Goal: Information Seeking & Learning: Learn about a topic

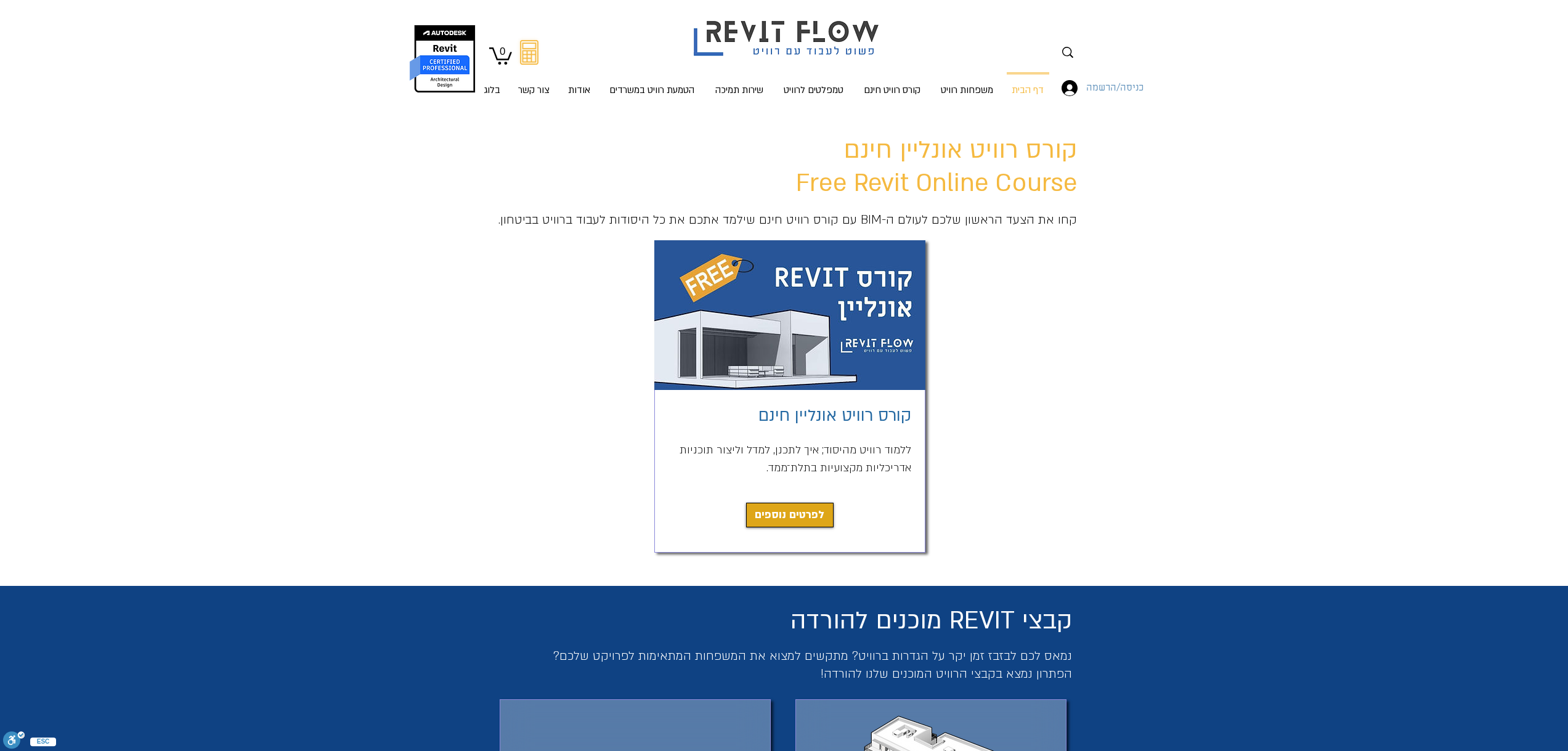
click at [1089, 94] on span "כניסה/הרשמה" at bounding box center [1114, 88] width 66 height 16
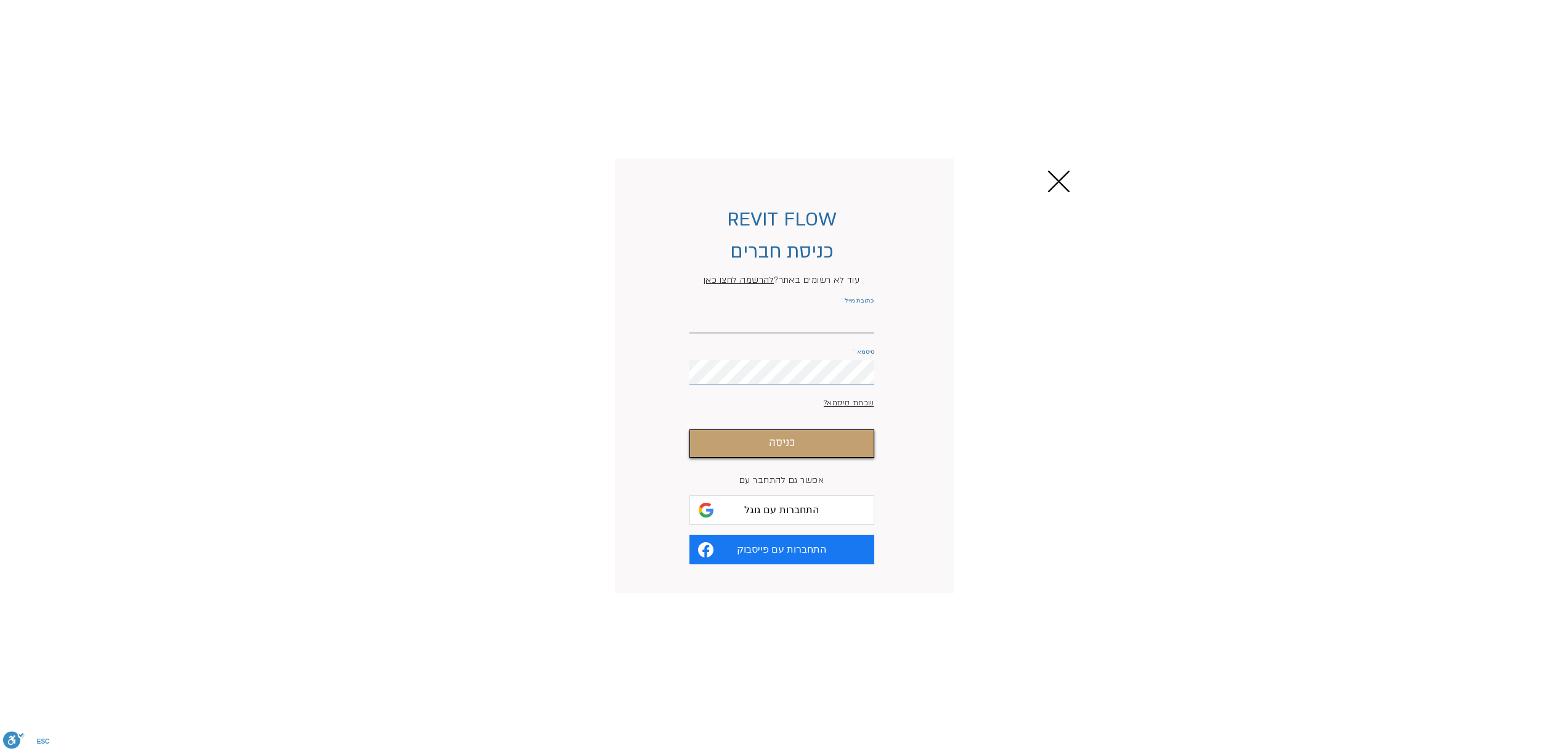
click at [832, 322] on input "כתובת מייל" at bounding box center [782, 320] width 185 height 25
click at [806, 330] on input "כתובת מייל" at bounding box center [782, 320] width 185 height 25
paste input "[EMAIL_ADDRESS][DOMAIN_NAME]"
type input "[EMAIL_ADDRESS][DOMAIN_NAME]"
click at [689, 429] on button "כניסה" at bounding box center [782, 443] width 185 height 28
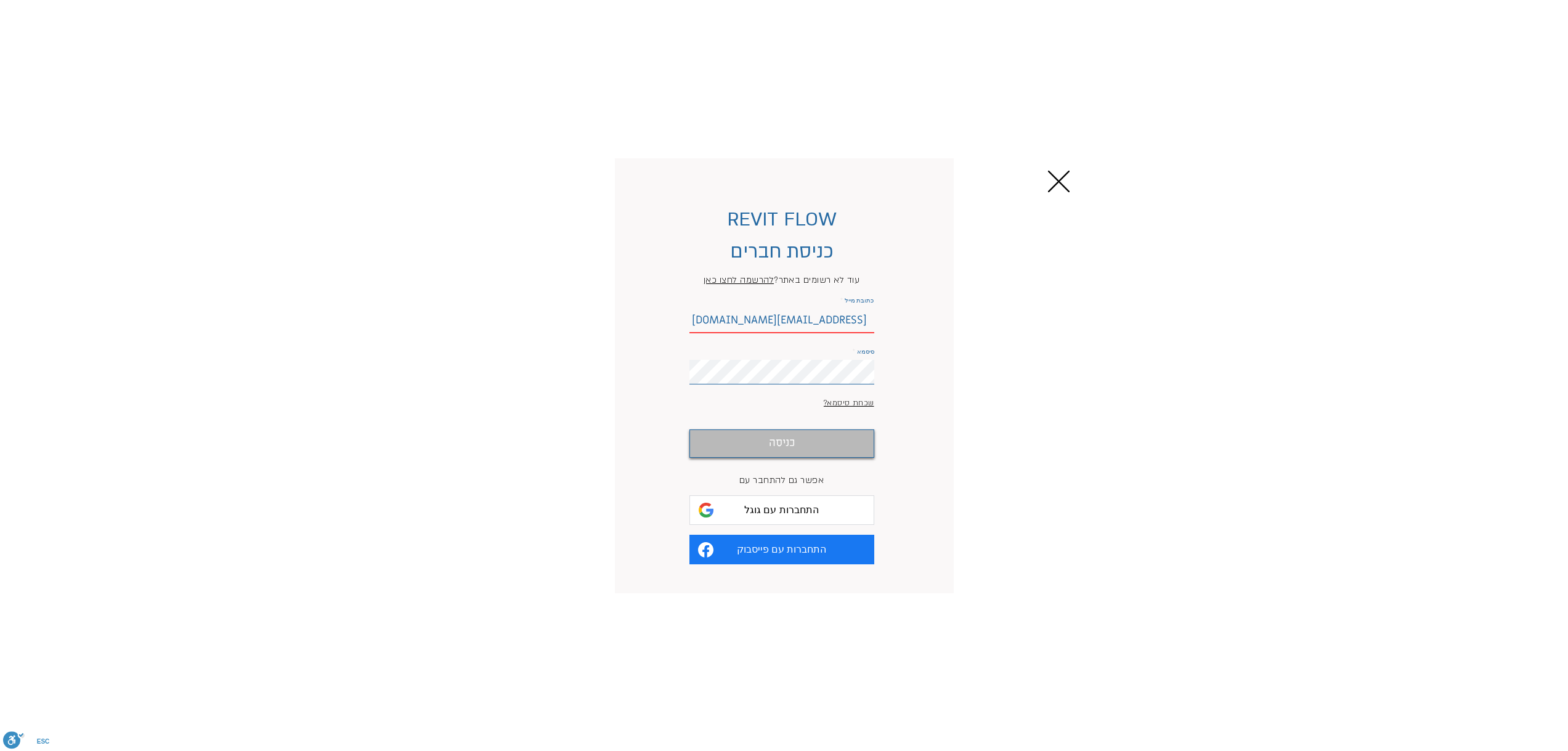
click at [806, 447] on button "כניסה" at bounding box center [782, 443] width 185 height 28
click at [776, 457] on button "כניסה" at bounding box center [782, 443] width 185 height 28
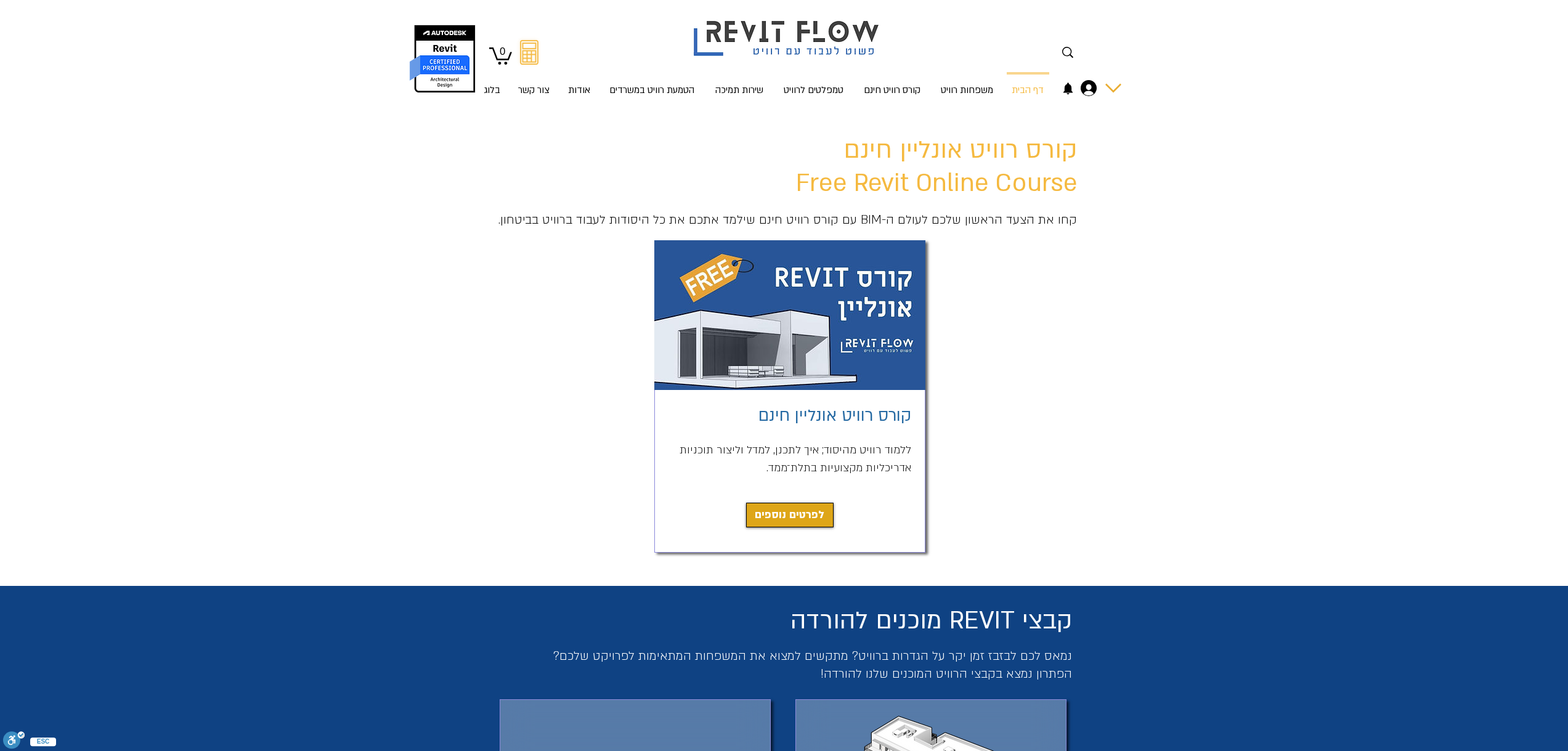
click at [1105, 83] on div "החשבון של אברהם טרגנו" at bounding box center [1113, 88] width 16 height 16
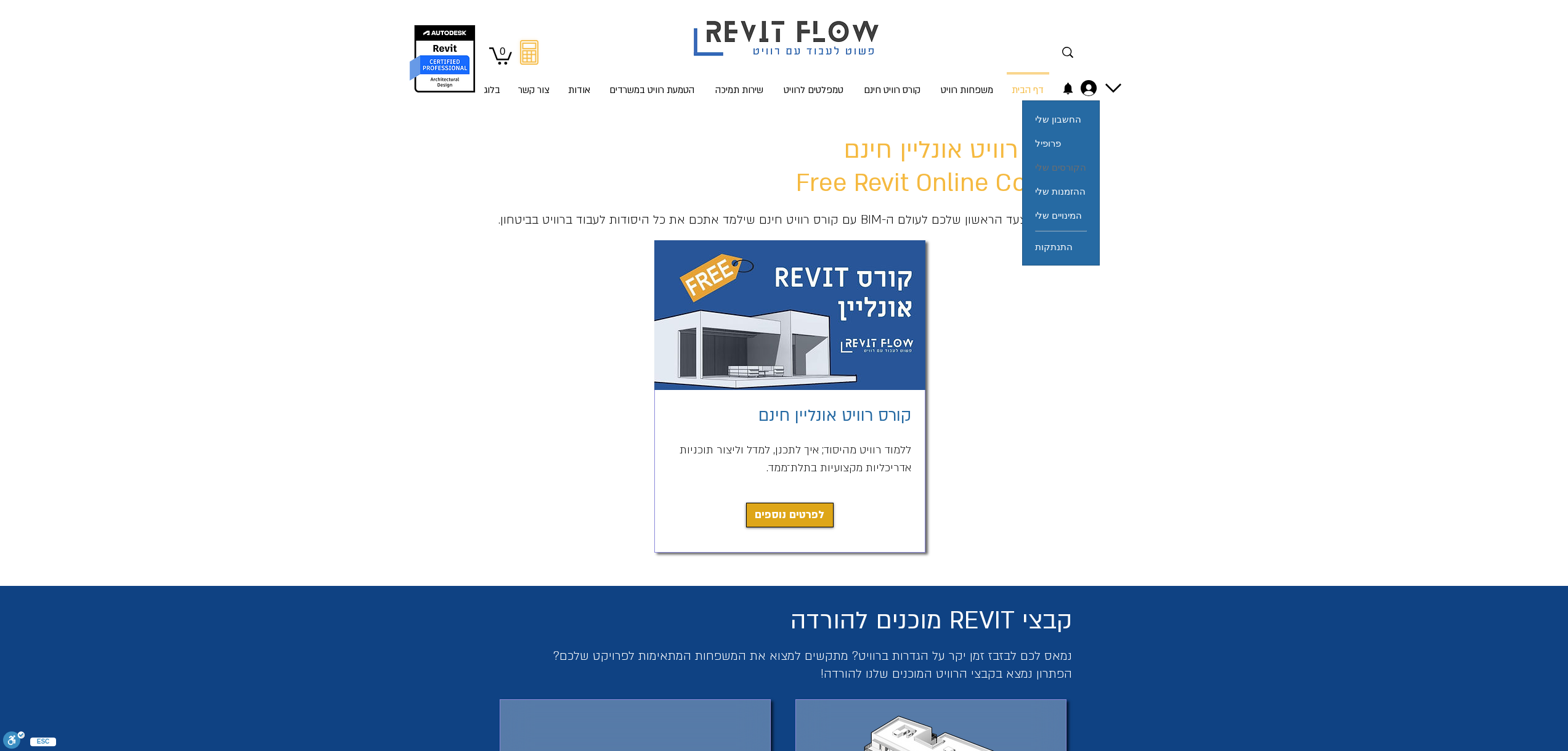
click at [1075, 164] on span "הקורסים שלי" at bounding box center [1060, 167] width 51 height 24
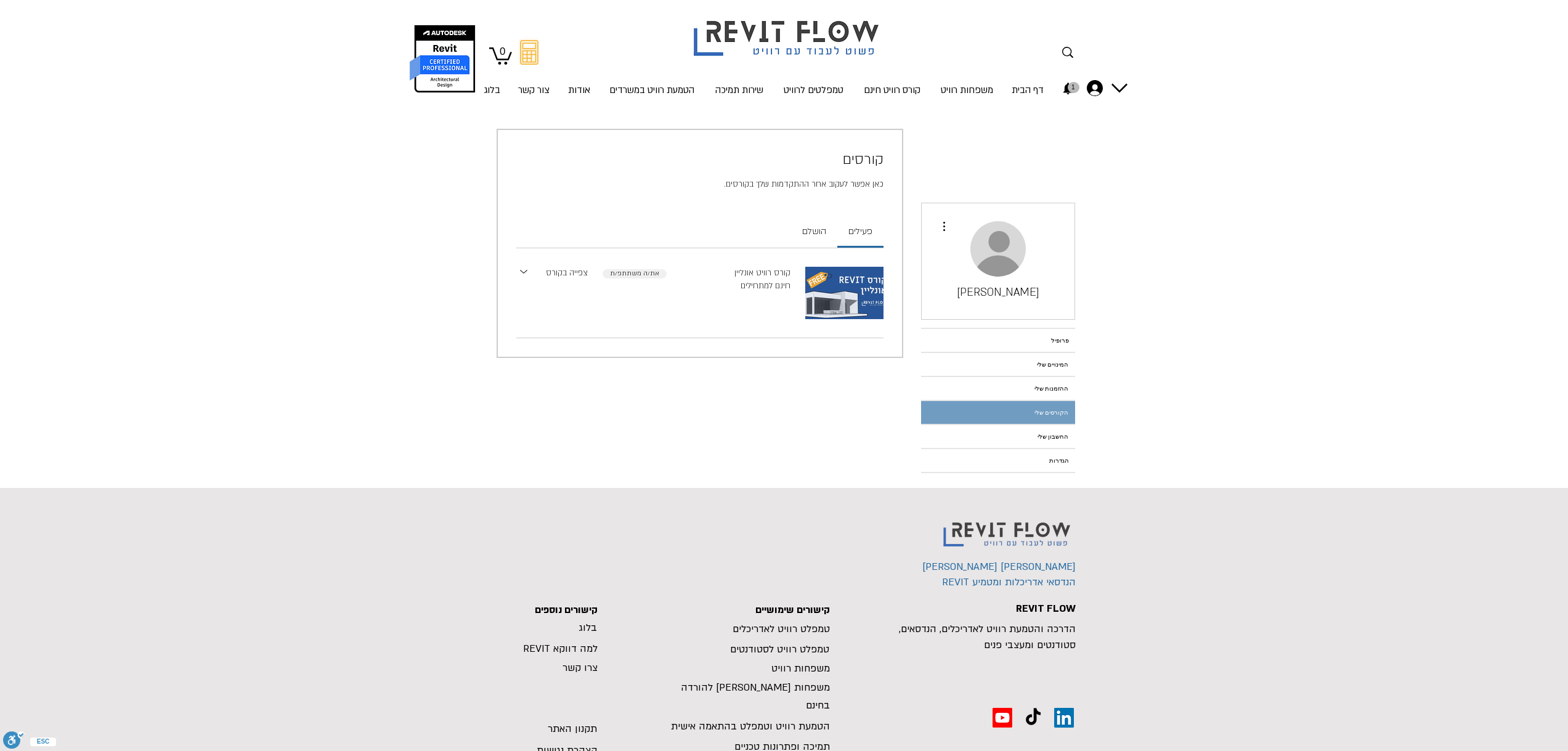
click at [571, 277] on link "צפייה בקורס" at bounding box center [566, 273] width 42 height 13
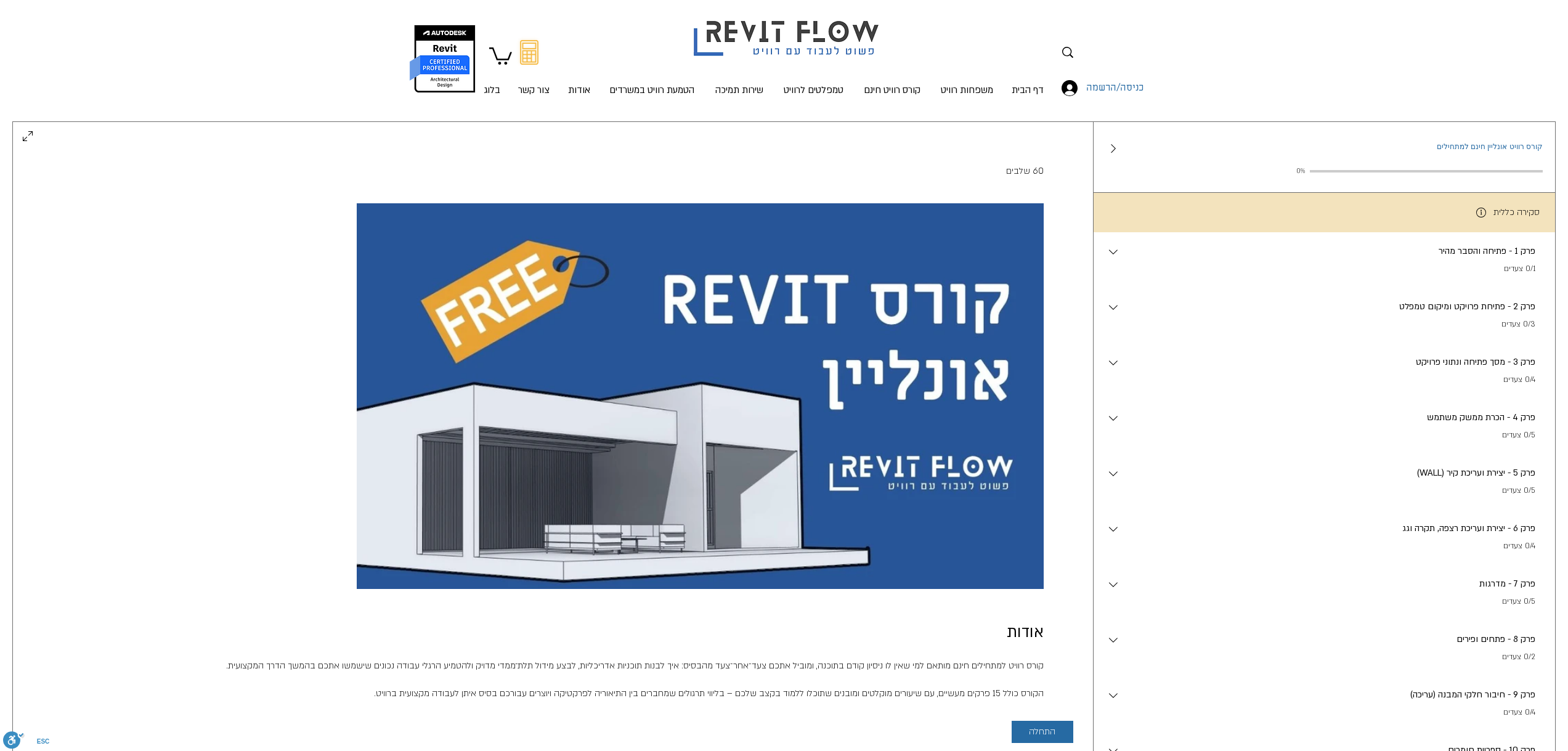
click at [1388, 258] on p "פרק 1 - פתיחה והסבר מהיר" at bounding box center [1328, 251] width 415 height 13
click at [1115, 258] on icon "button" at bounding box center [1113, 251] width 15 height 15
click at [1114, 259] on icon "main content" at bounding box center [1113, 251] width 15 height 15
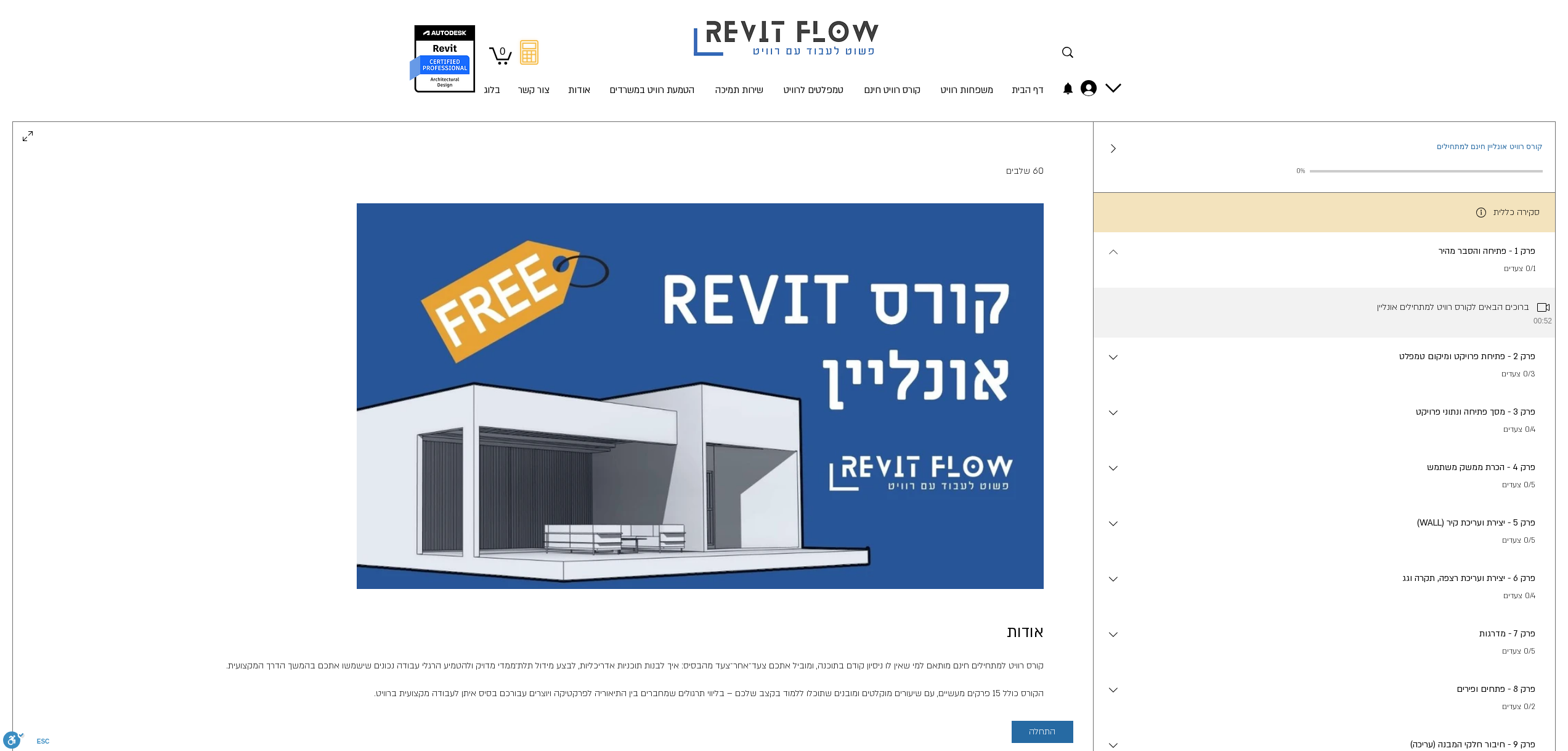
click at [1380, 308] on li "ברוכים הבאים לקורס רוויט למתחילים אונליין 00:52" at bounding box center [1324, 312] width 462 height 50
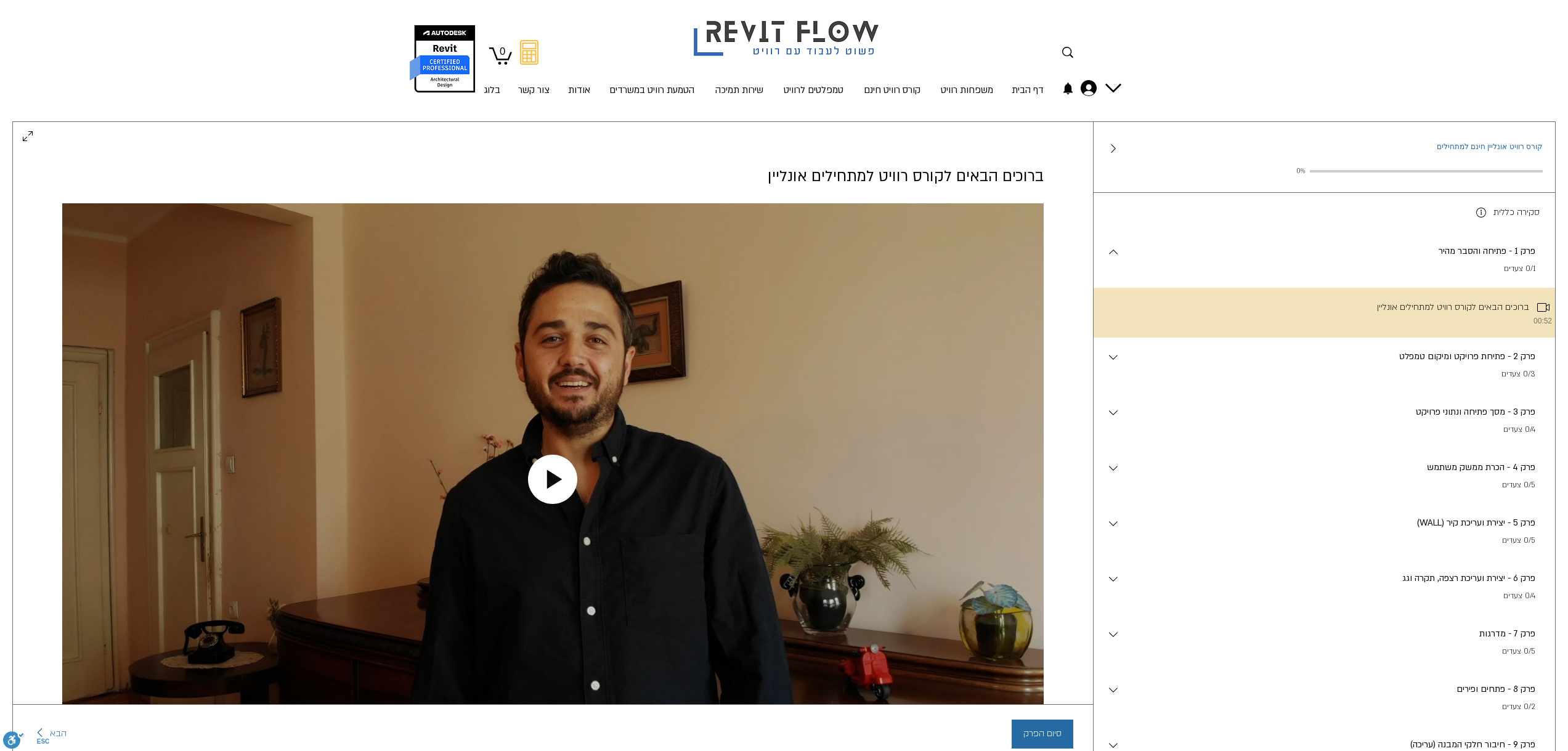
click at [547, 464] on icon "Play video" at bounding box center [553, 479] width 49 height 49
click at [544, 476] on icon "Play video" at bounding box center [553, 479] width 49 height 49
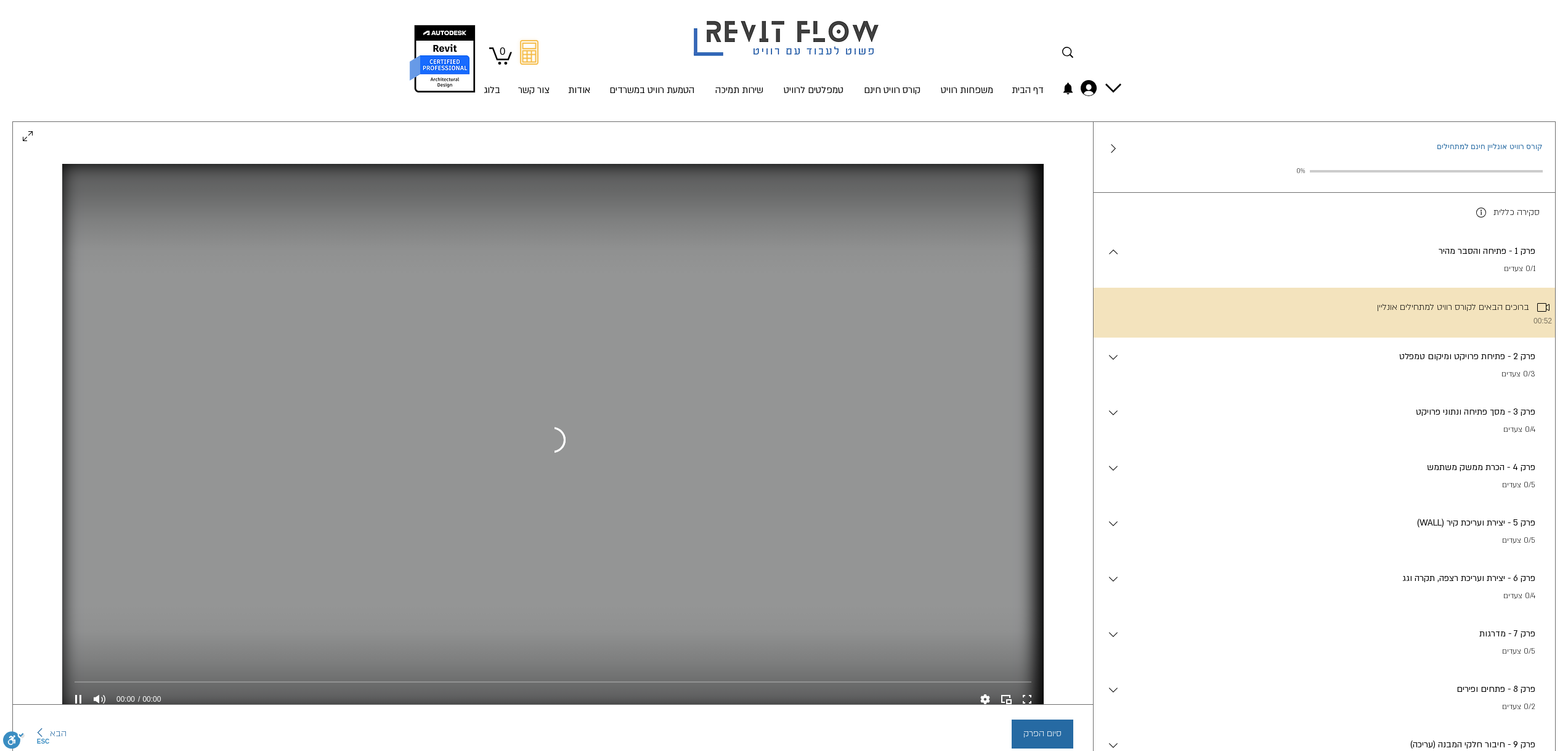
scroll to position [39, 0]
click at [72, 692] on icon "Pause" at bounding box center [78, 699] width 16 height 16
click at [72, 692] on icon "Play" at bounding box center [78, 699] width 16 height 16
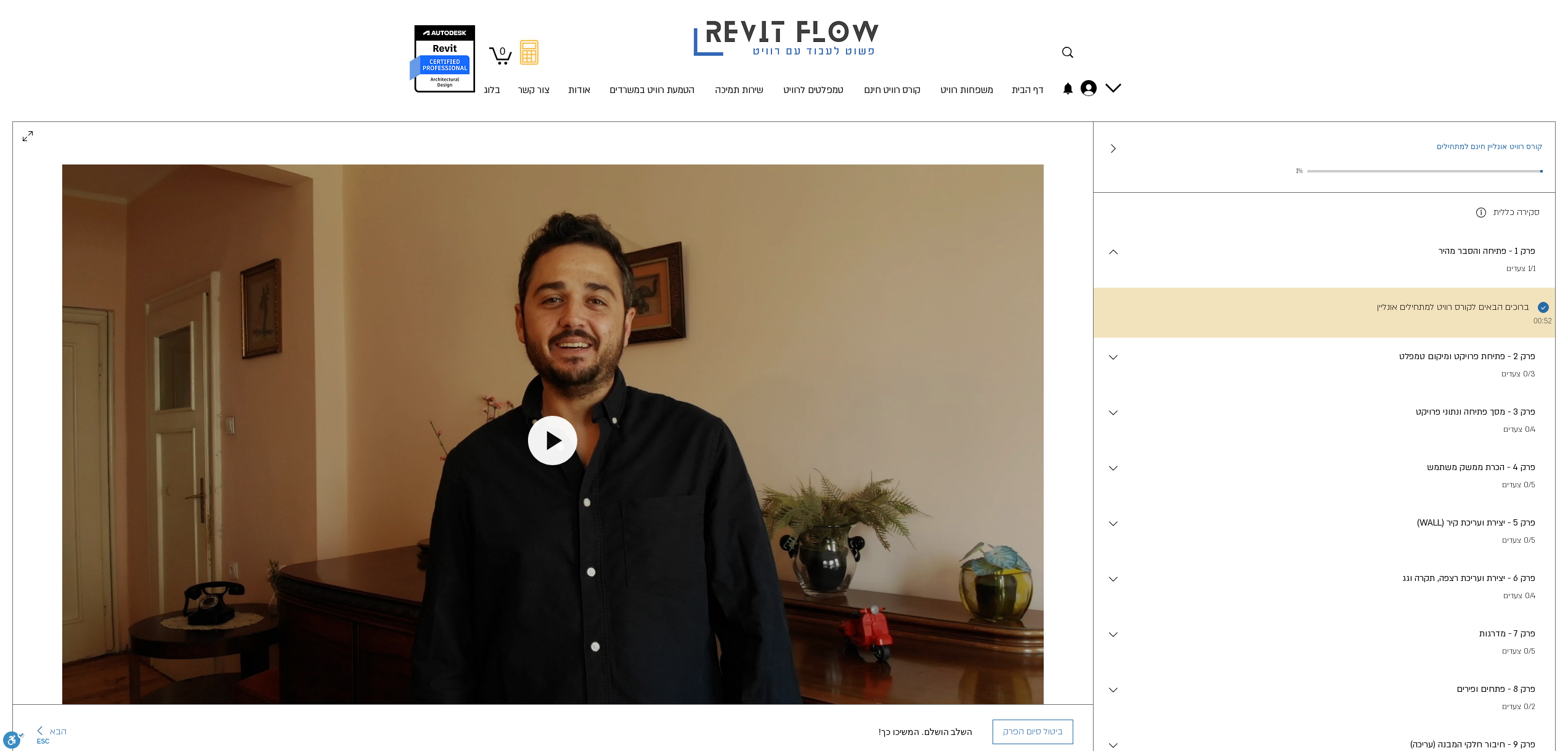
click at [1210, 364] on p "פרק 2 - פתיחת פרויקט ומיקום טמפלט" at bounding box center [1328, 356] width 415 height 13
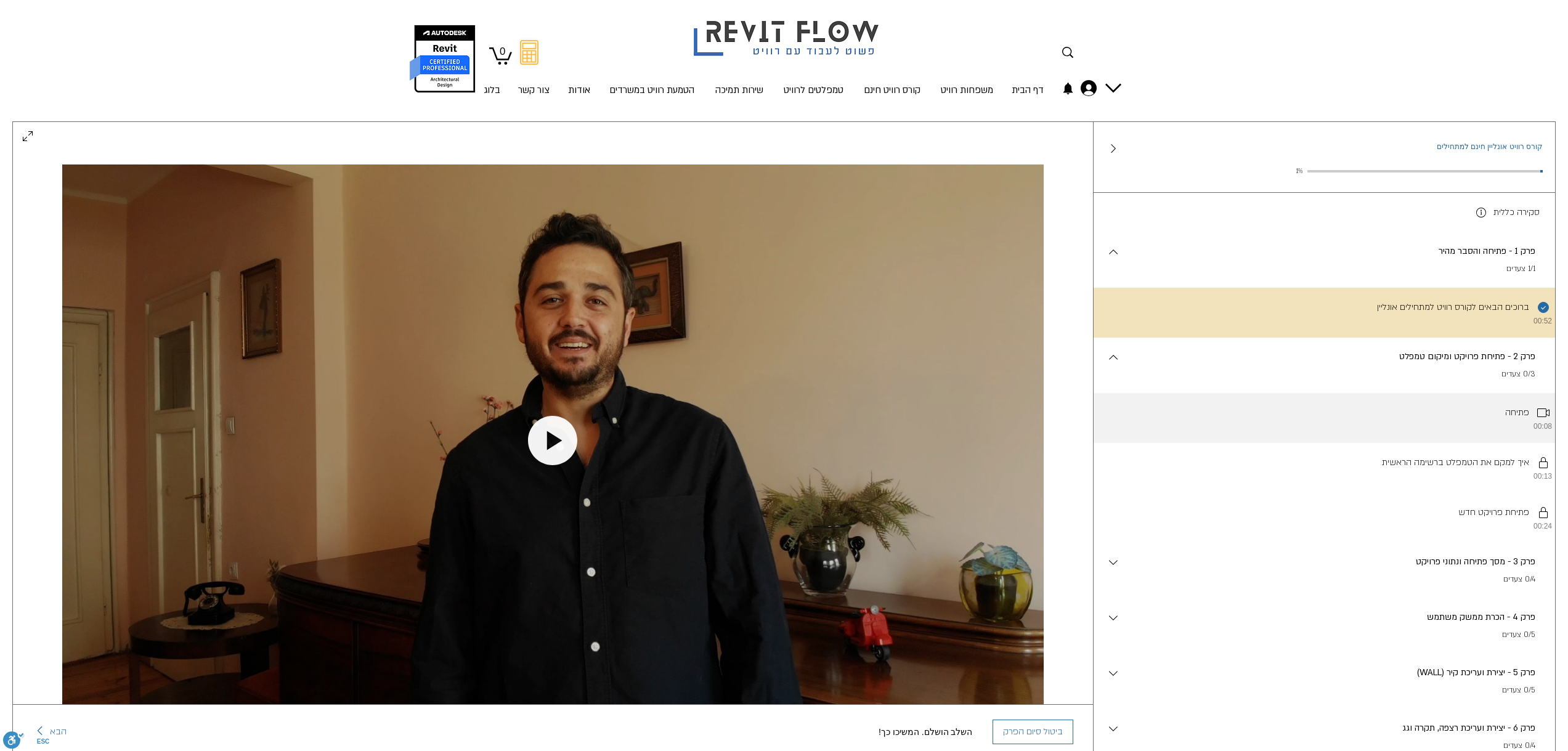
click at [1341, 428] on li "פתיחה 00:08" at bounding box center [1324, 418] width 462 height 50
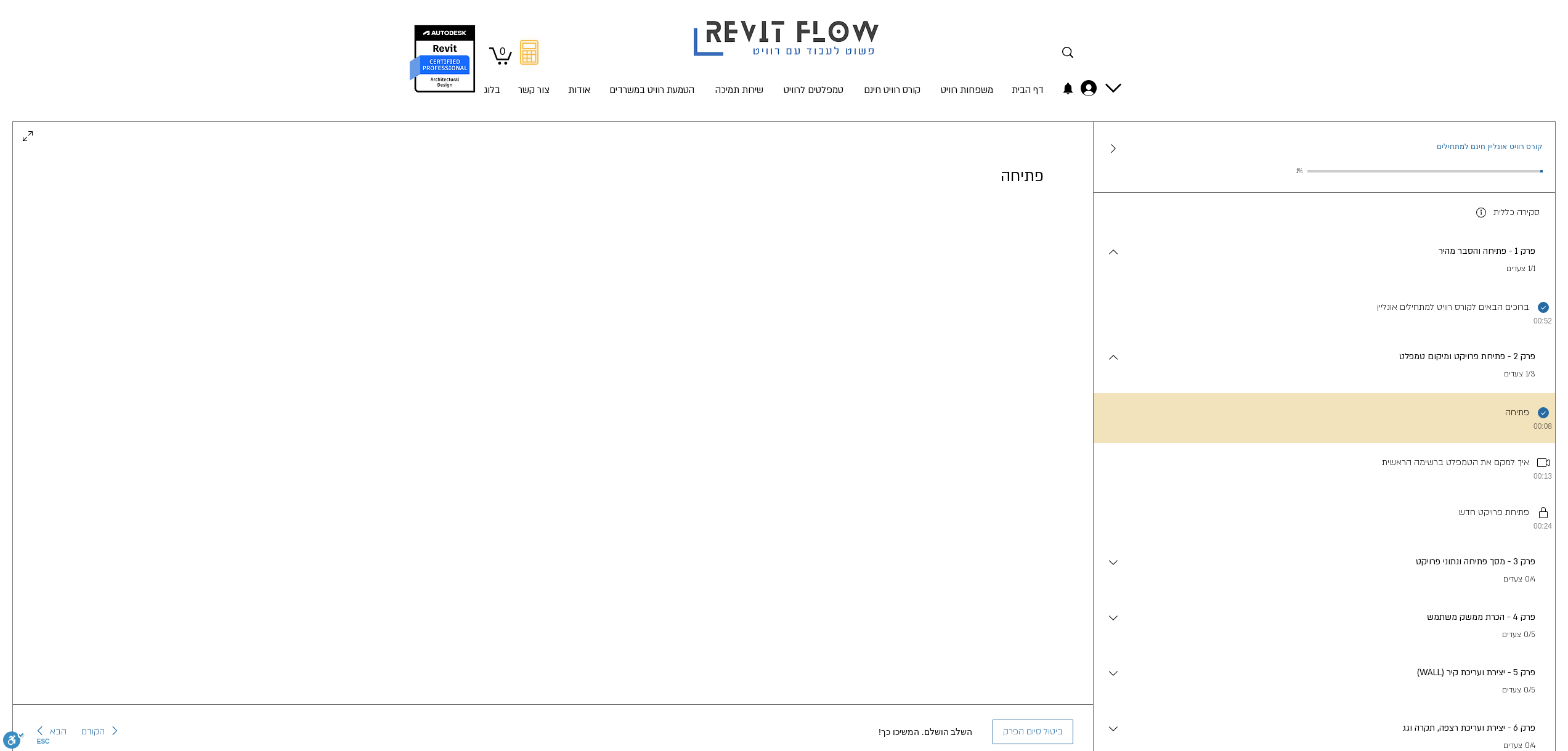
scroll to position [100, 0]
click at [1470, 371] on div "פרק 2 - פתיחת פרויקט ומיקום טמפלט . 1/3 צעדים" at bounding box center [1331, 366] width 423 height 31
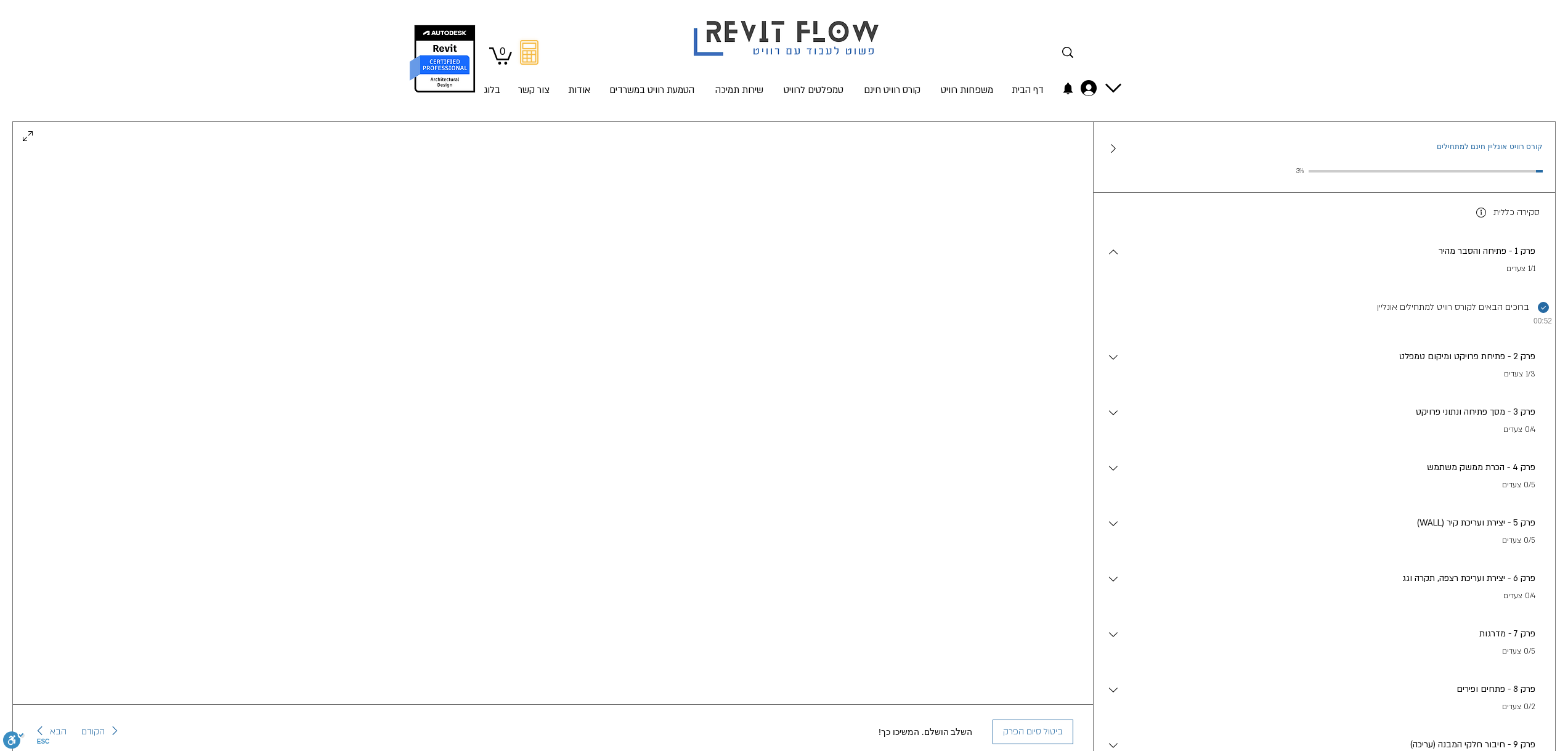
click at [1470, 371] on div "פרק 2 - פתיחת פרויקט ומיקום טמפלט . 1/3 צעדים" at bounding box center [1331, 366] width 423 height 31
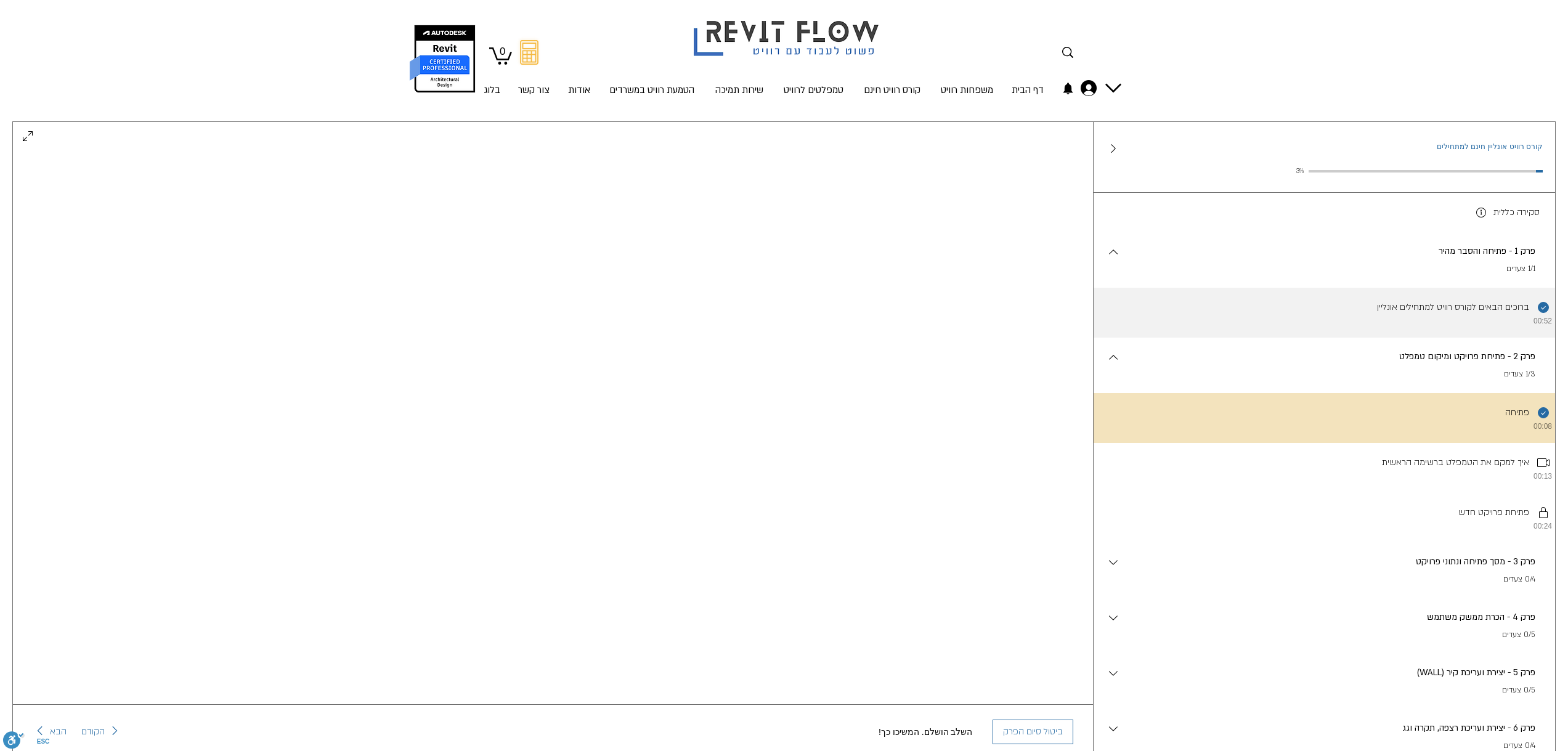
click at [1467, 329] on li "השלמת את השלב הזה. ברוכים הבאים לקורס רוויט למתחילים אונליין 00:52" at bounding box center [1324, 312] width 462 height 50
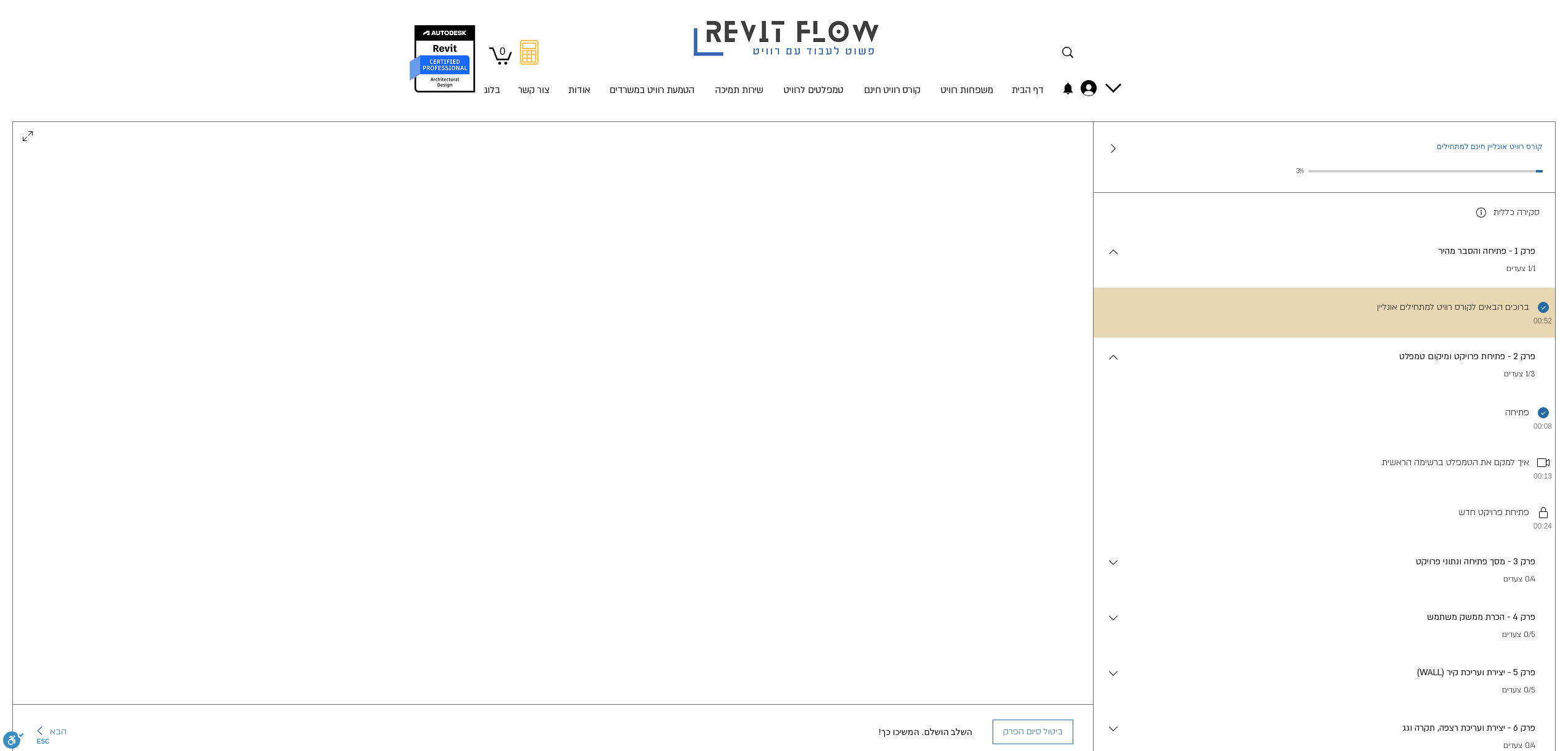
click at [1467, 329] on li "השלמת את השלב הזה. ברוכים הבאים לקורס רוויט למתחילים אונליין 00:52" at bounding box center [1324, 312] width 462 height 50
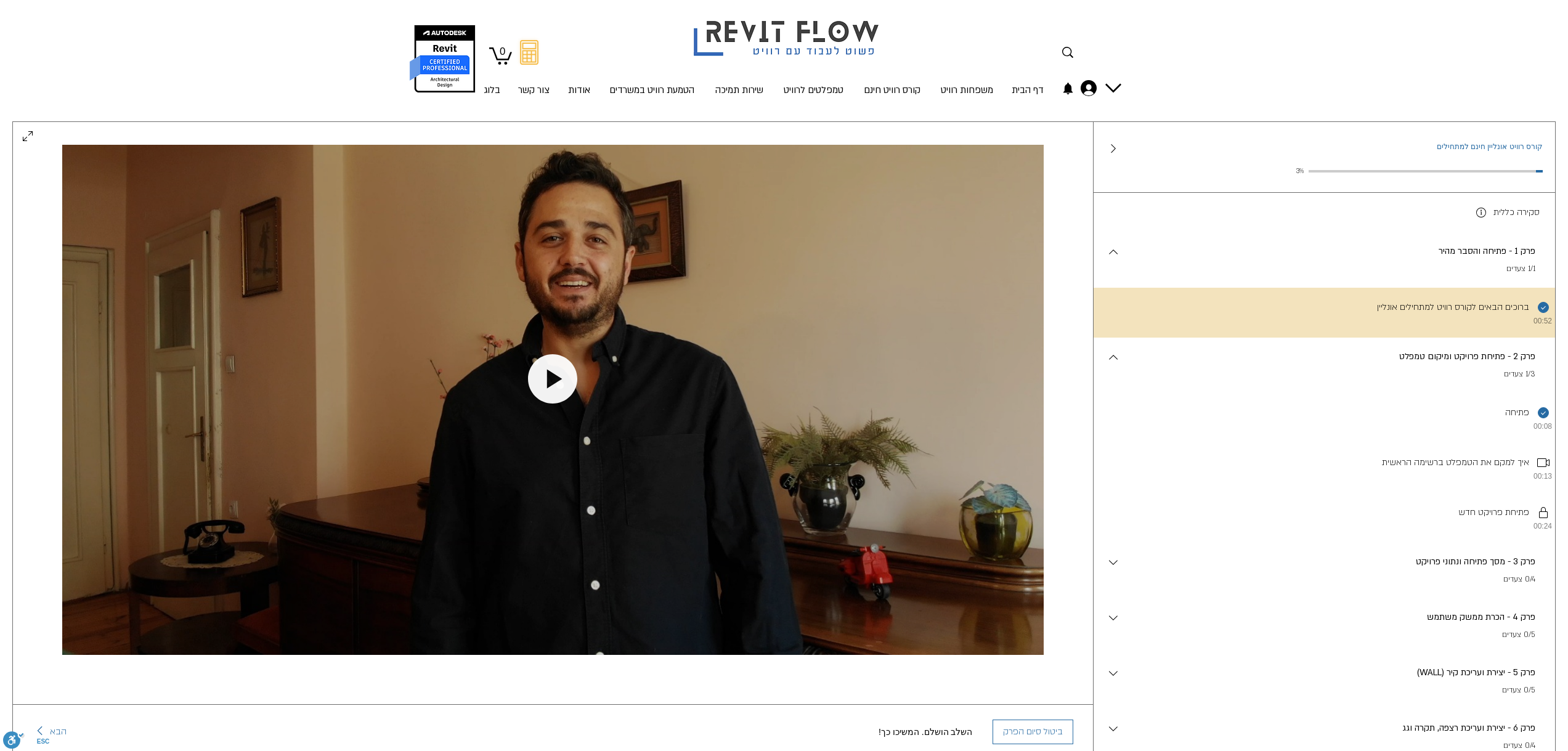
click at [1472, 375] on p "1/3 צעדים" at bounding box center [1328, 374] width 415 height 12
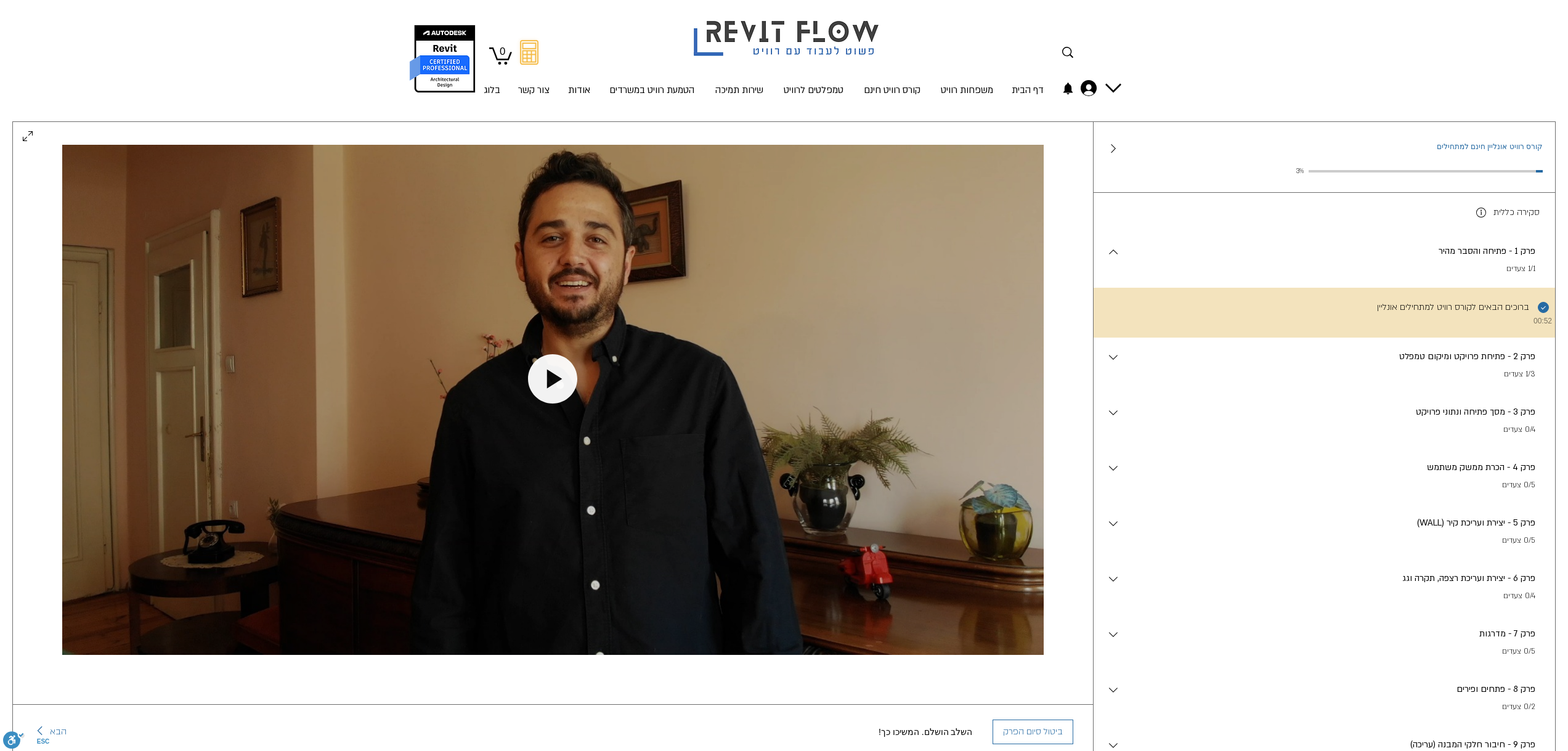
click at [1472, 375] on p "1/3 צעדים" at bounding box center [1328, 374] width 415 height 12
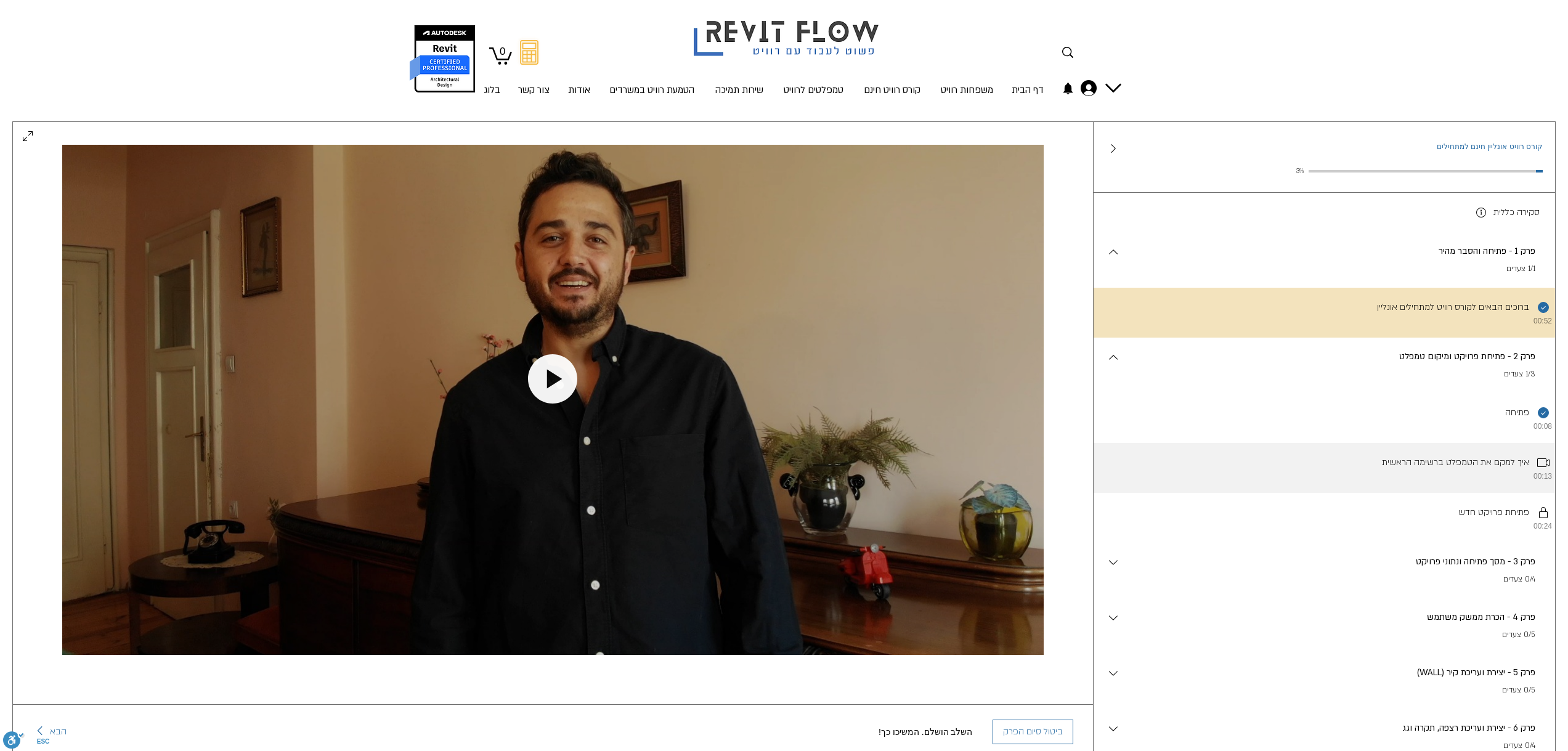
click at [1487, 469] on li "איך למקם את הטמפלט ברשימה הראשית 00:13" at bounding box center [1324, 467] width 462 height 50
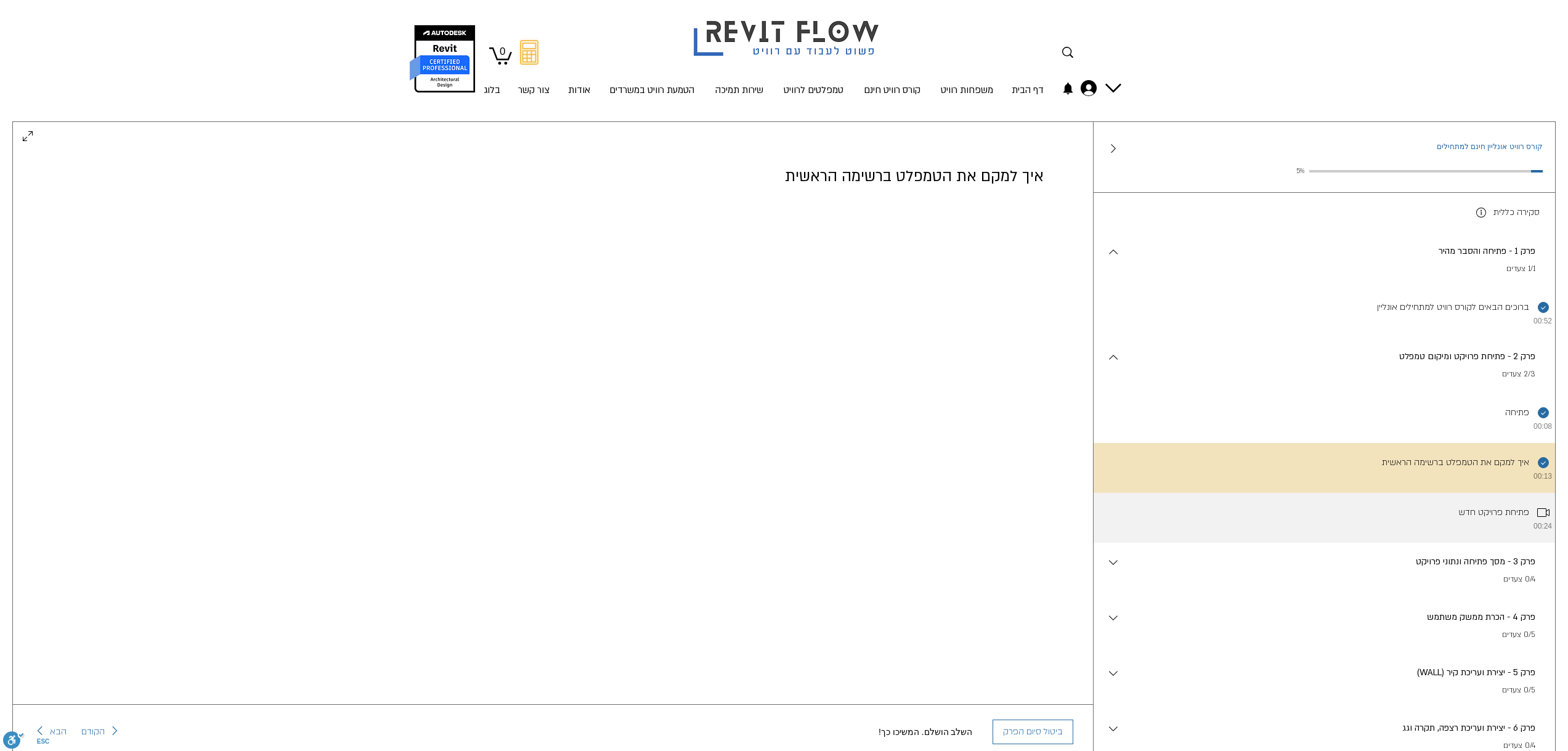
click at [1322, 515] on li "פתיחת פרויקט חדש 00:24" at bounding box center [1324, 517] width 462 height 50
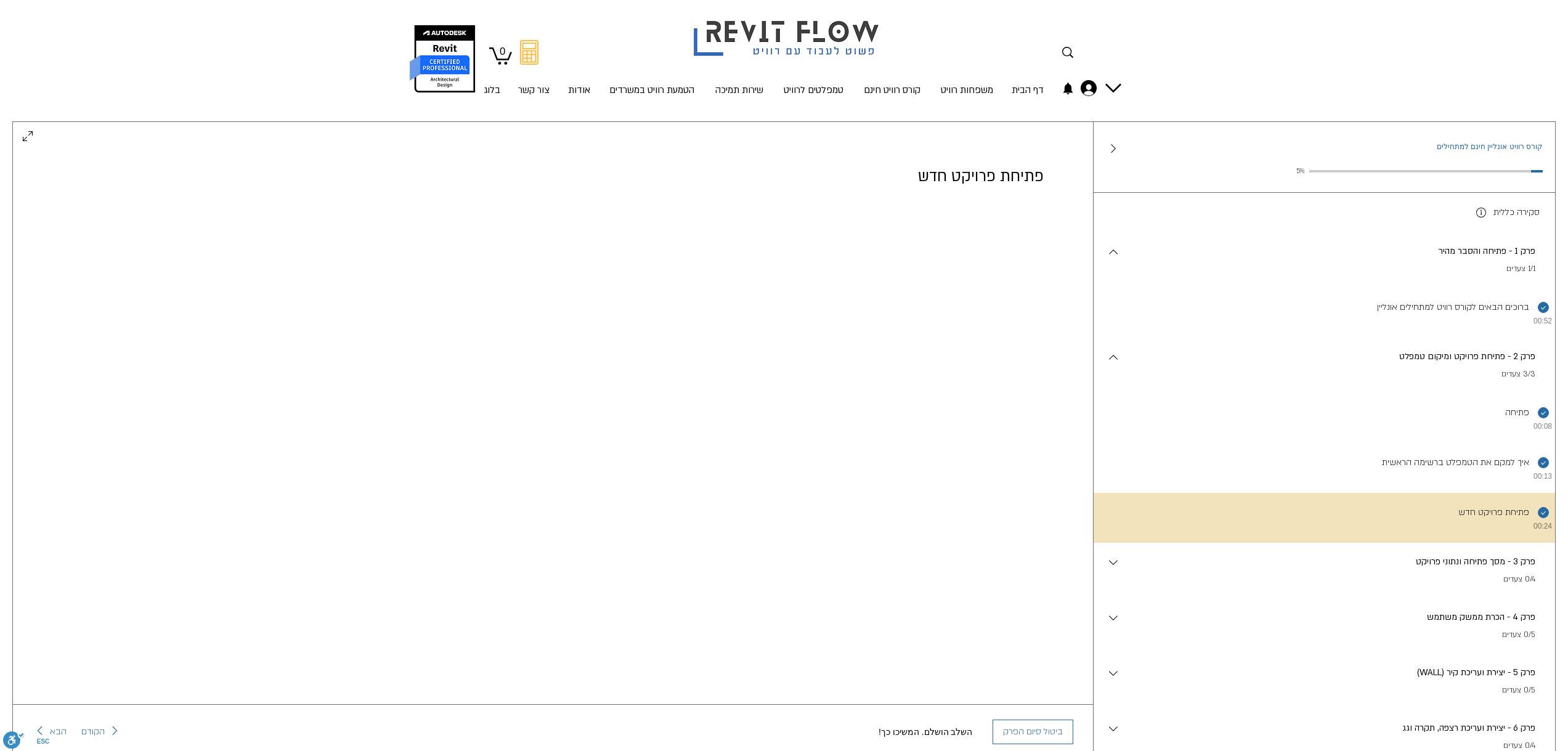
scroll to position [100, 0]
click at [1370, 568] on p "פרק 3 - מסך פתיחה ונתוני פרויקט" at bounding box center [1328, 561] width 415 height 13
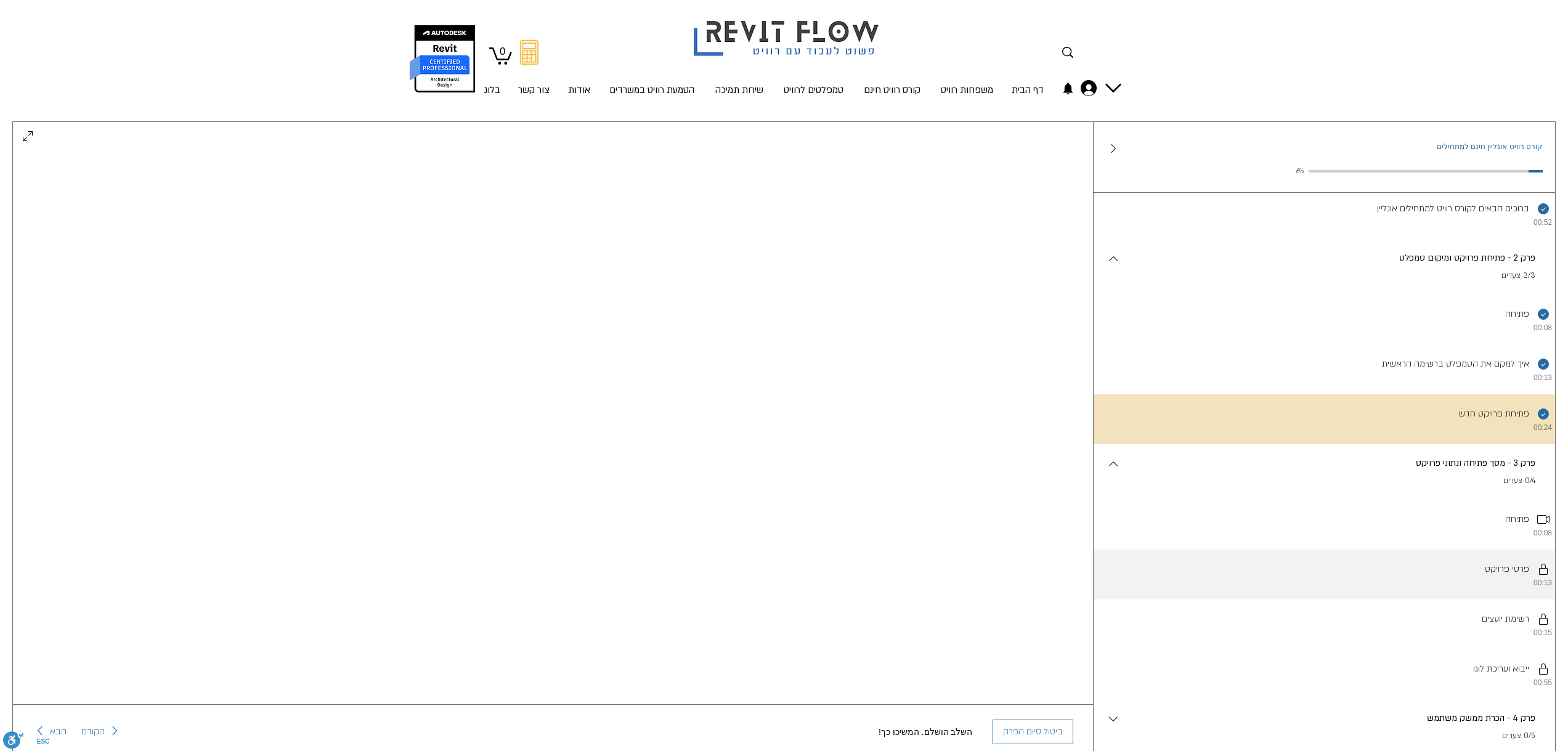
scroll to position [124, 0]
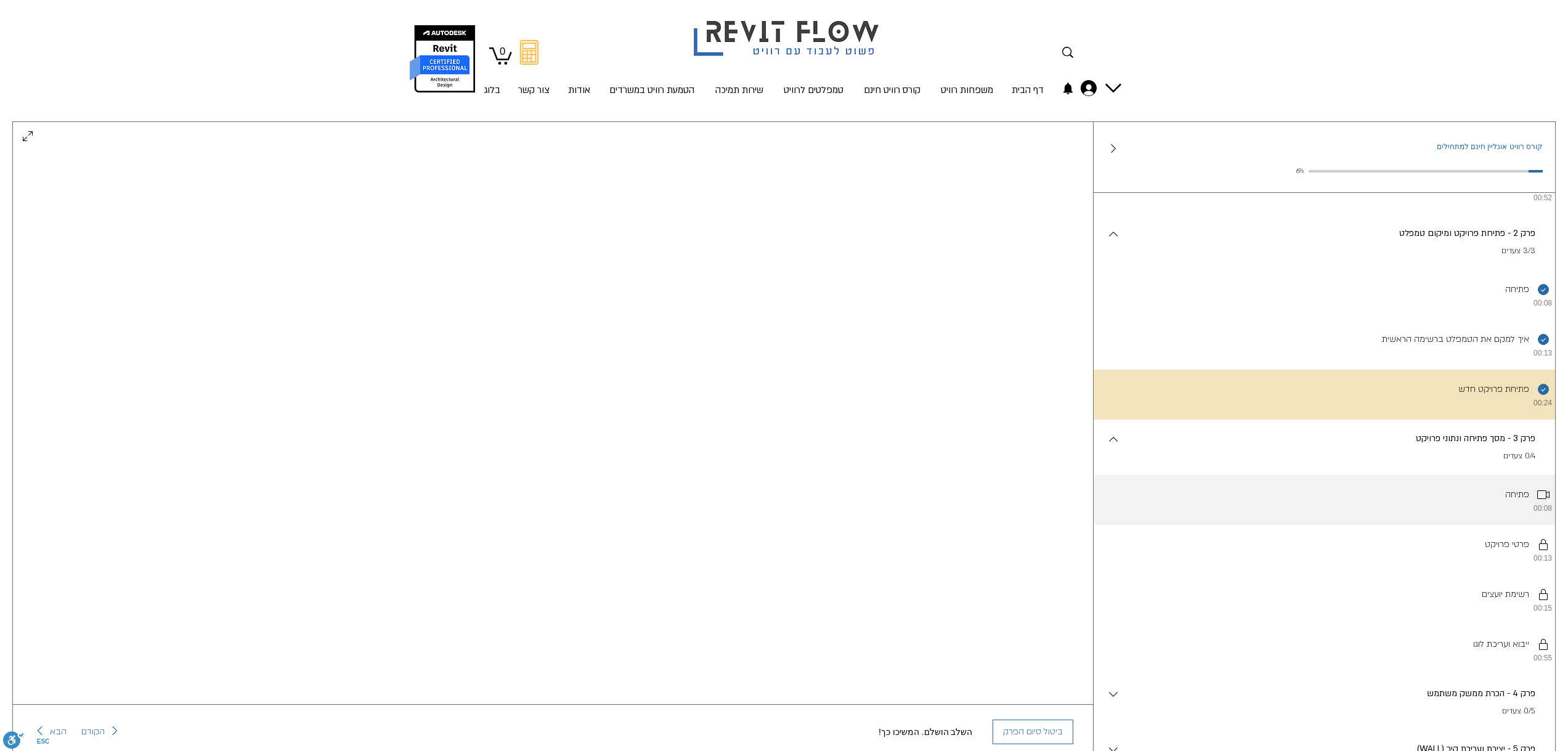
click at [1444, 524] on li "פתיחה 00:08" at bounding box center [1324, 500] width 462 height 50
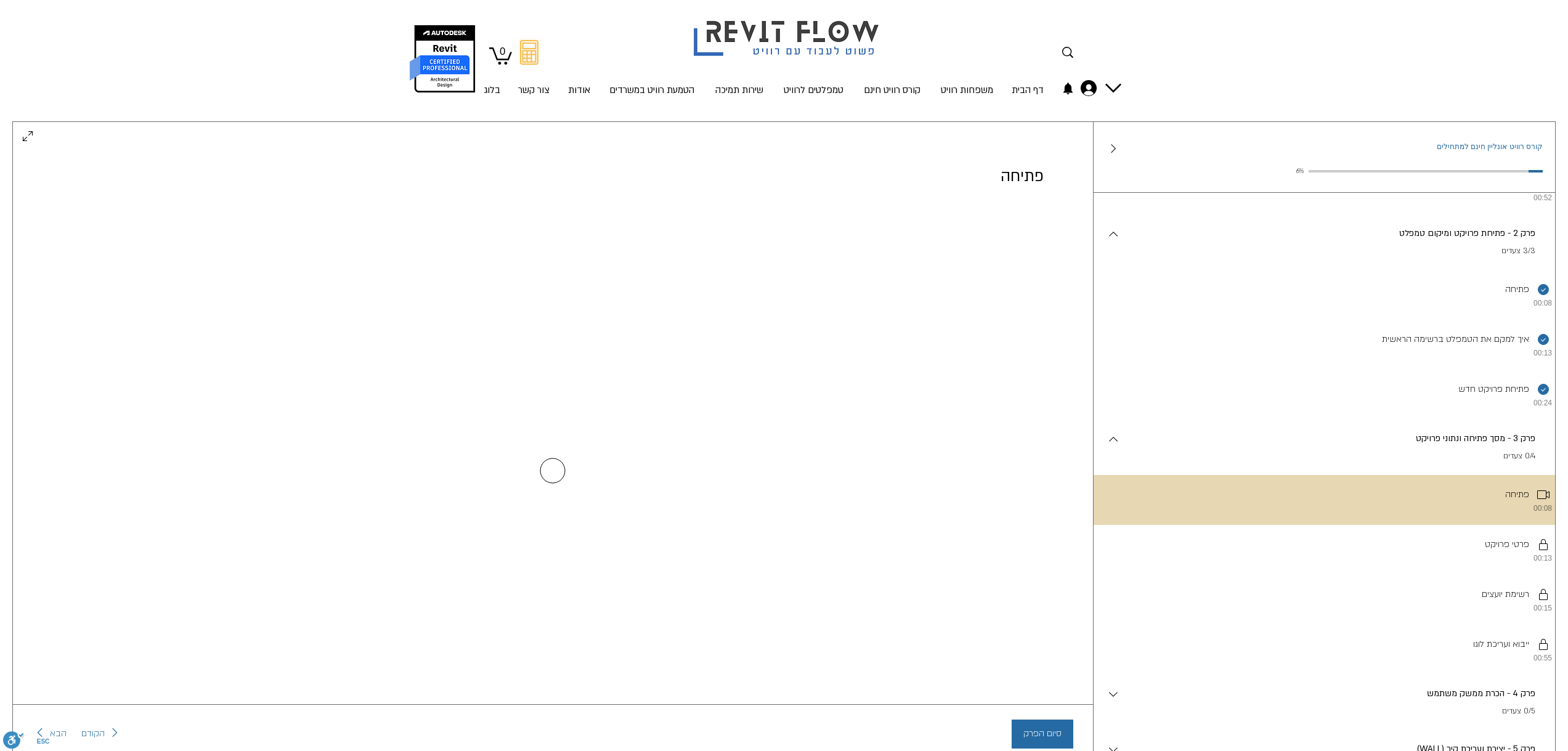
scroll to position [0, 0]
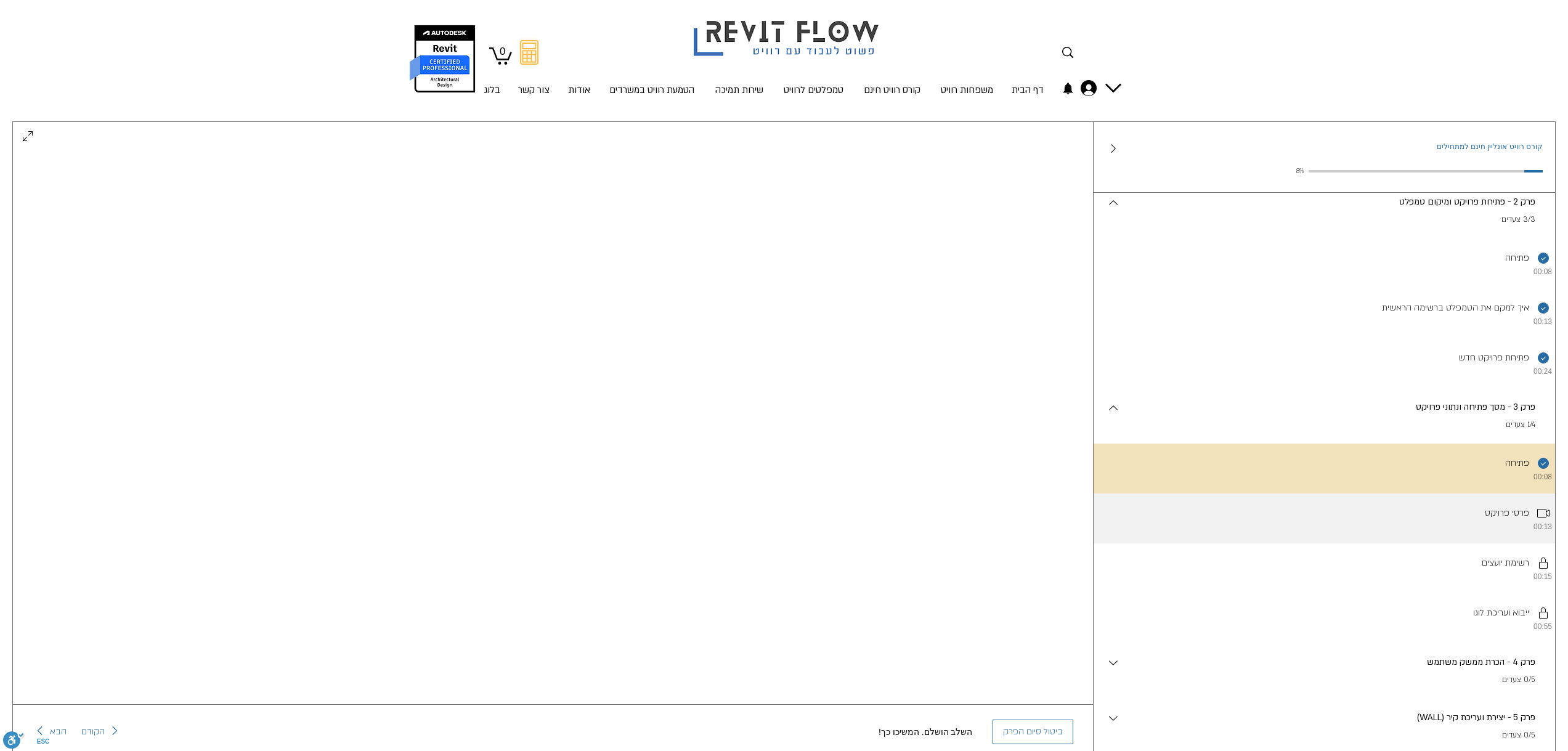
scroll to position [185, 0]
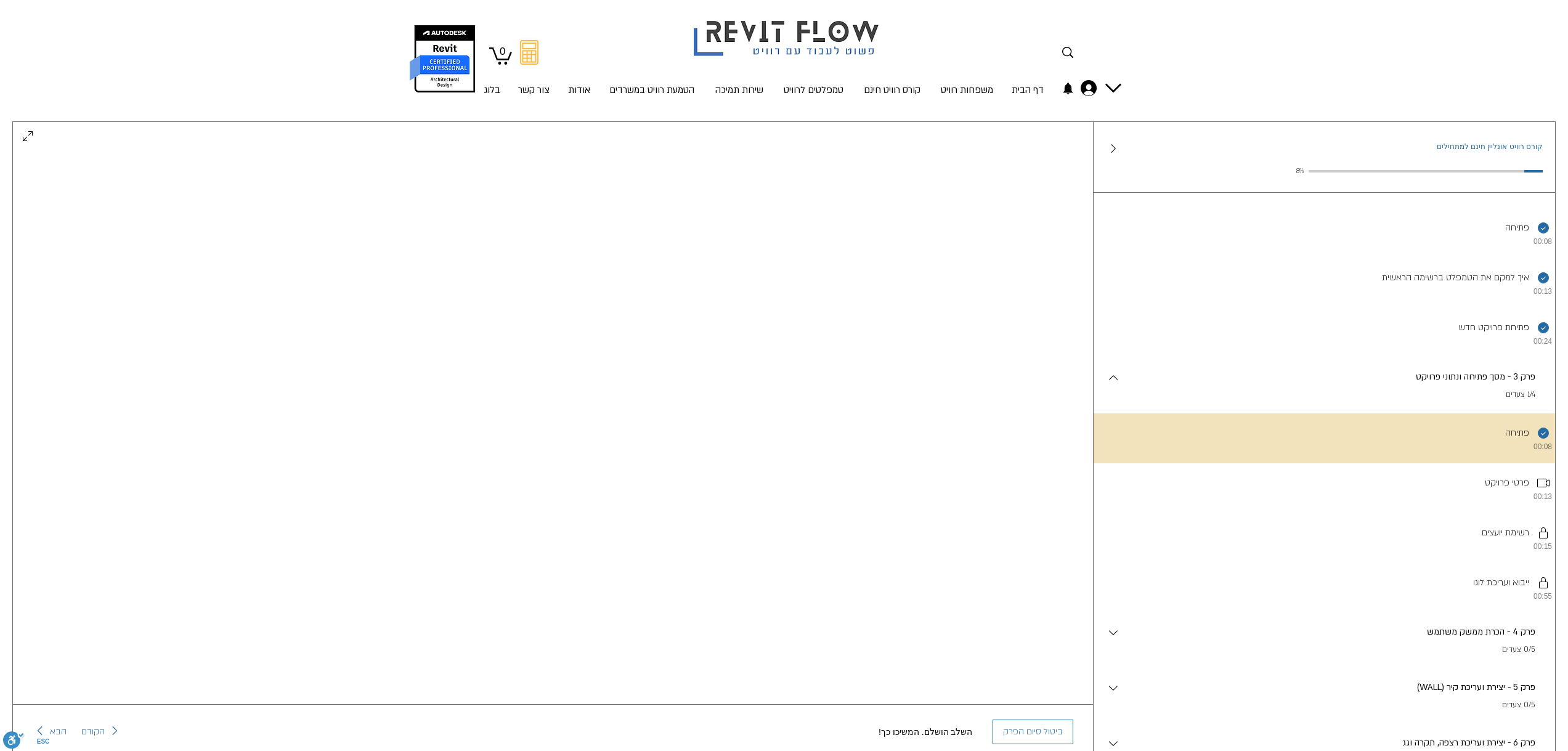
click at [1418, 641] on div "פרק 4 - הכרת ממשק משתמש . 0/5 צעדים" at bounding box center [1324, 640] width 462 height 56
click at [1415, 639] on p "פרק 4 - הכרת ממשק משתמש" at bounding box center [1328, 632] width 415 height 13
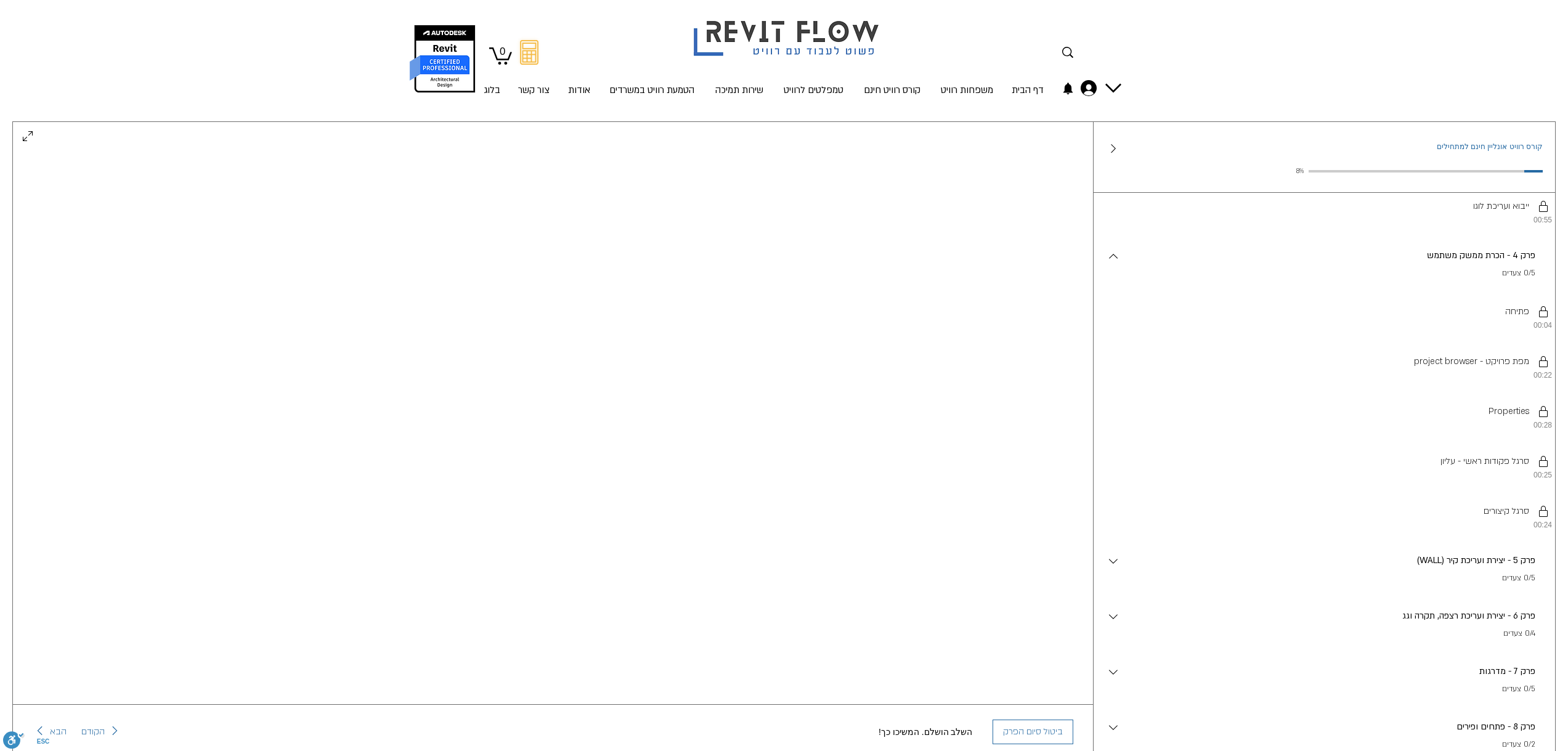
scroll to position [616, 0]
click at [1435, 529] on p "0/5 צעדים" at bounding box center [1328, 523] width 415 height 12
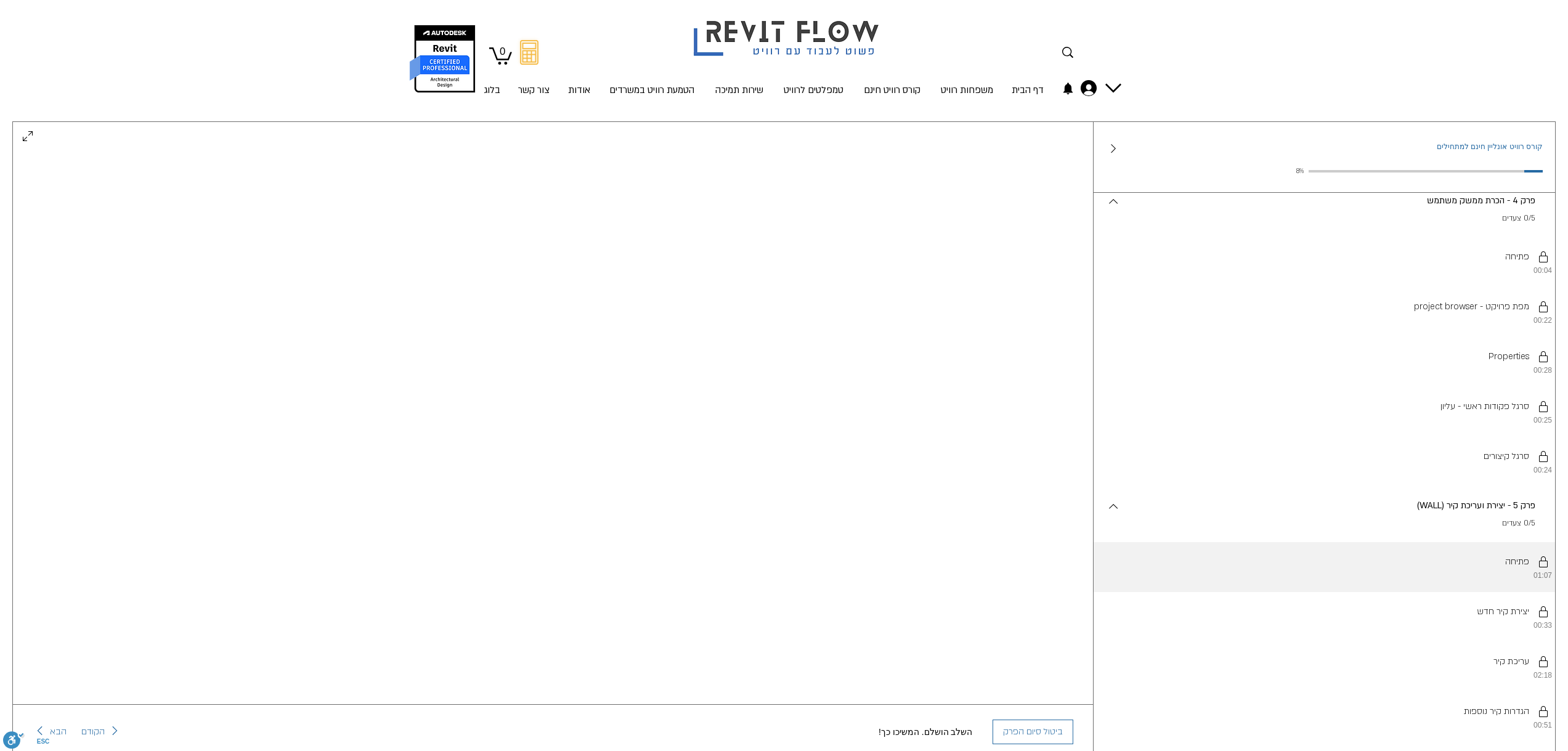
click at [1496, 579] on li "יש להשלים את השלבים לפי הסדר. פתיחה 01:07" at bounding box center [1324, 567] width 462 height 50
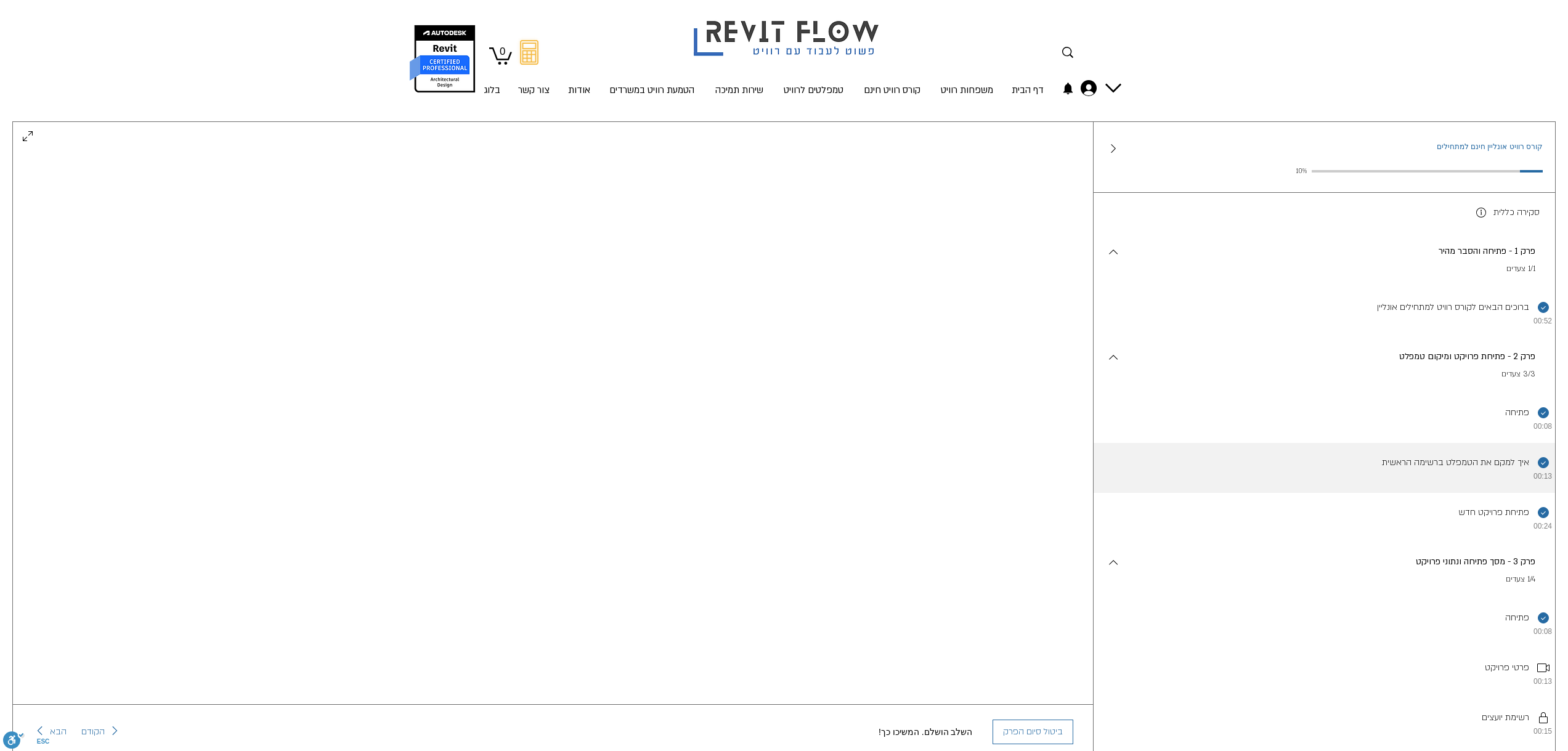
click at [1443, 473] on li "השלמת את השלב הזה. איך למקם את הטמפלט ברשימה הראשית 00:13" at bounding box center [1324, 467] width 462 height 50
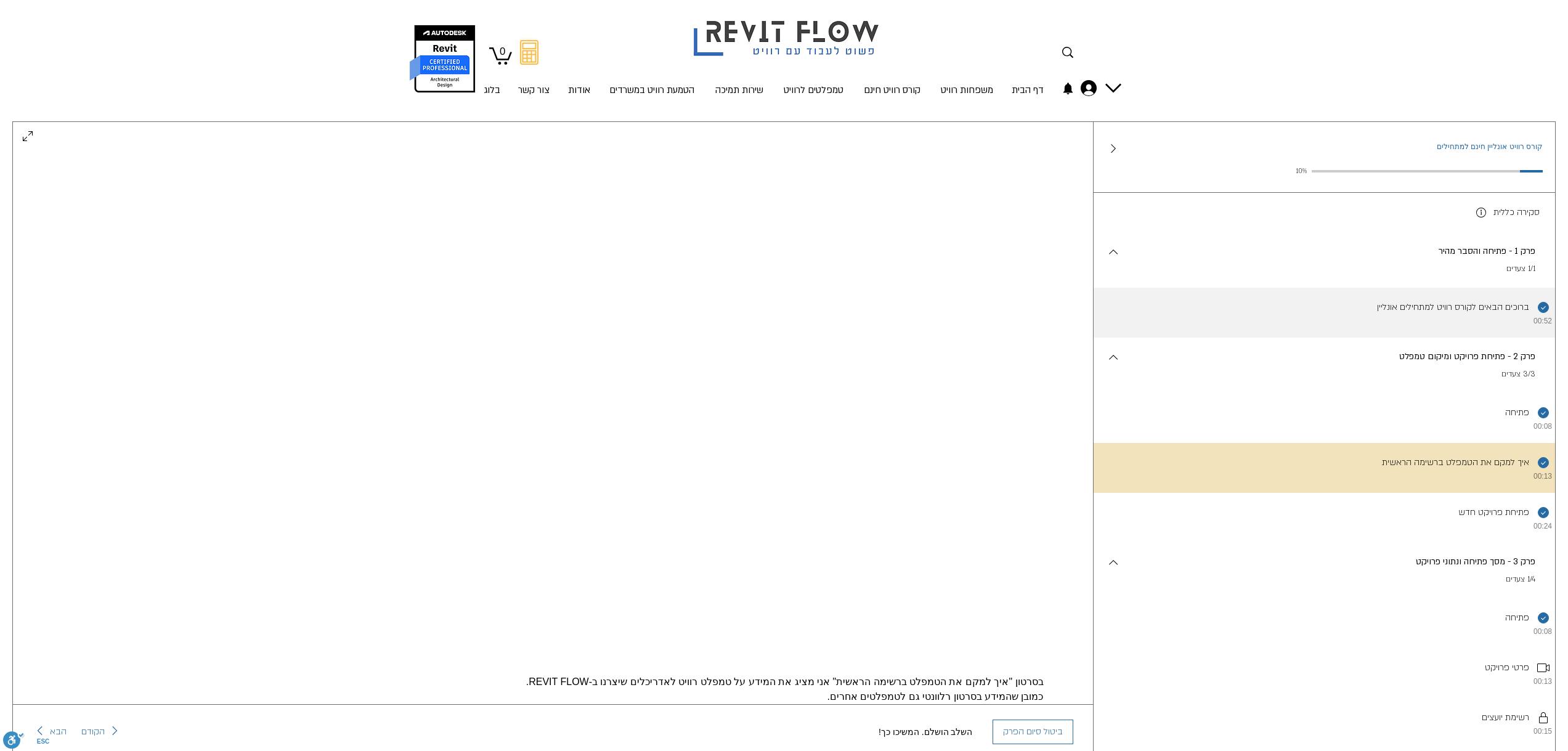
click at [1456, 312] on li "השלמת את השלב הזה. ברוכים הבאים לקורס רוויט למתחילים אונליין 00:52" at bounding box center [1324, 312] width 462 height 50
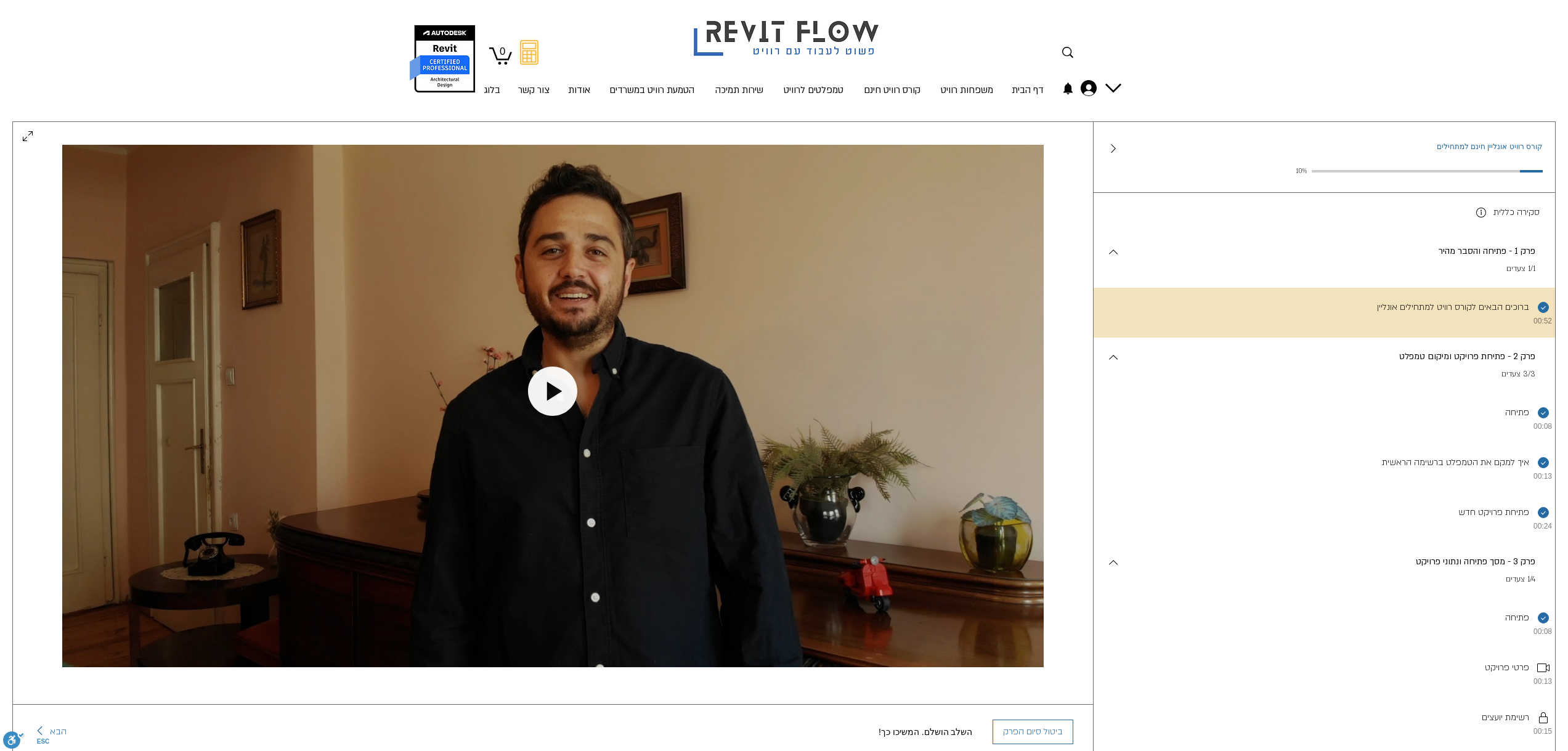
scroll to position [100, 0]
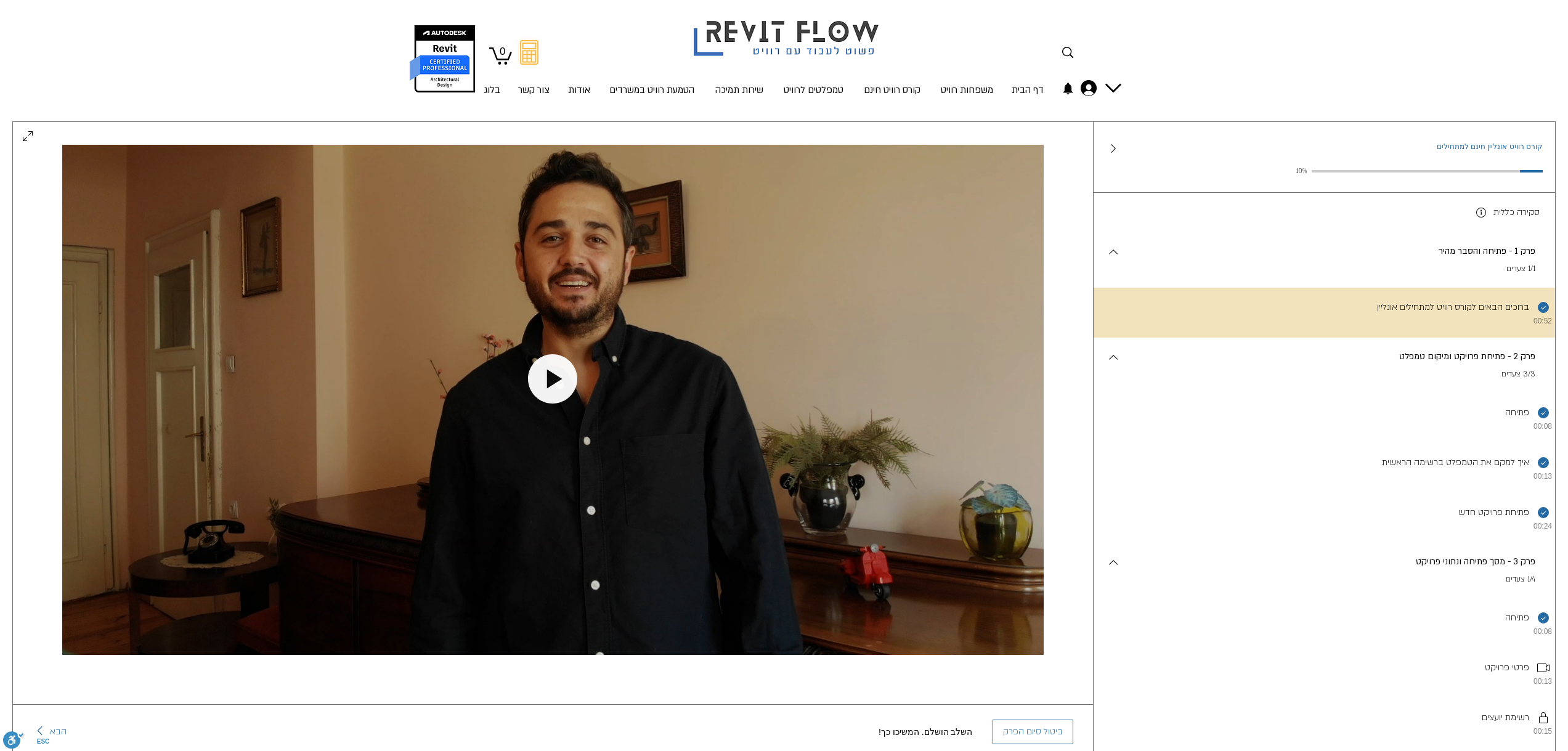
click at [51, 728] on span "הבא" at bounding box center [59, 731] width 17 height 15
